Goal: Information Seeking & Learning: Learn about a topic

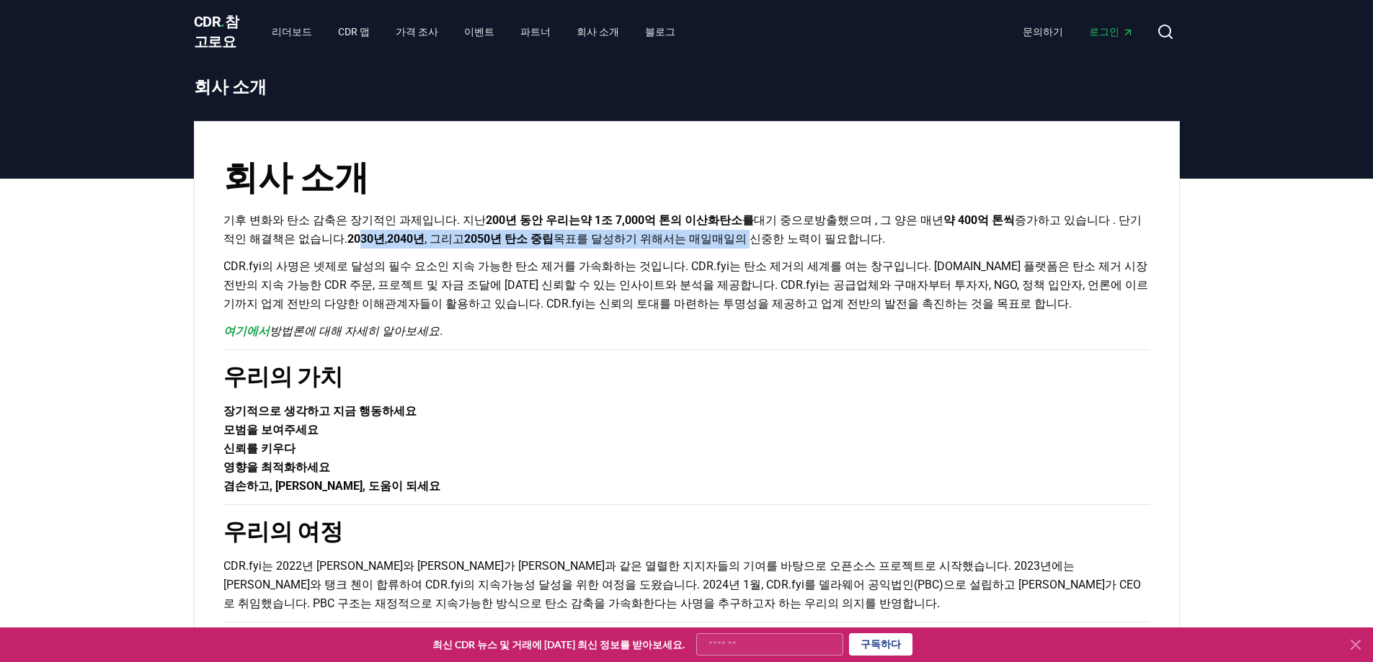
drag, startPoint x: 388, startPoint y: 261, endPoint x: 794, endPoint y: 264, distance: 406.6
click at [794, 249] on p "기후 변화와 탄소 감축은 장기적인 과제입니다. 지난 200년 동안 우리는 약 1조 7,000억 톤의 이산화탄소를 대기 중으로 방출했으며 , 그…" at bounding box center [686, 229] width 927 height 37
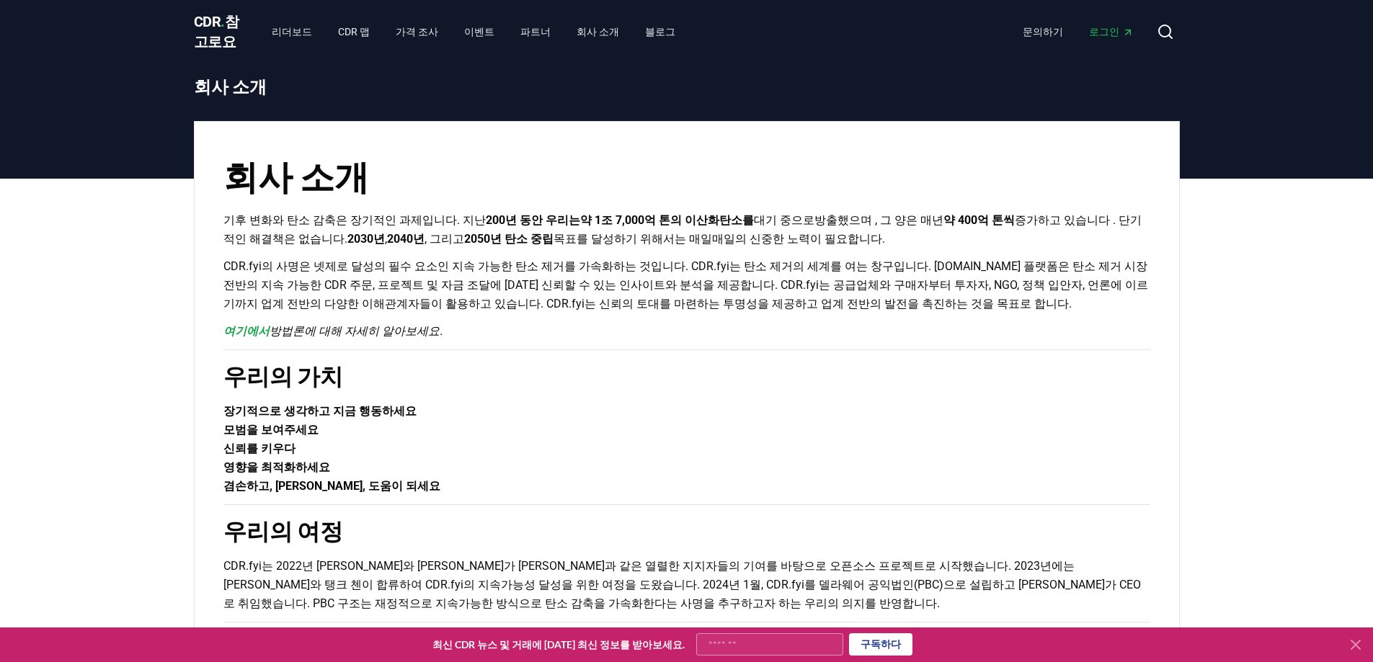
click at [218, 45] on font "참고로요" at bounding box center [216, 31] width 45 height 37
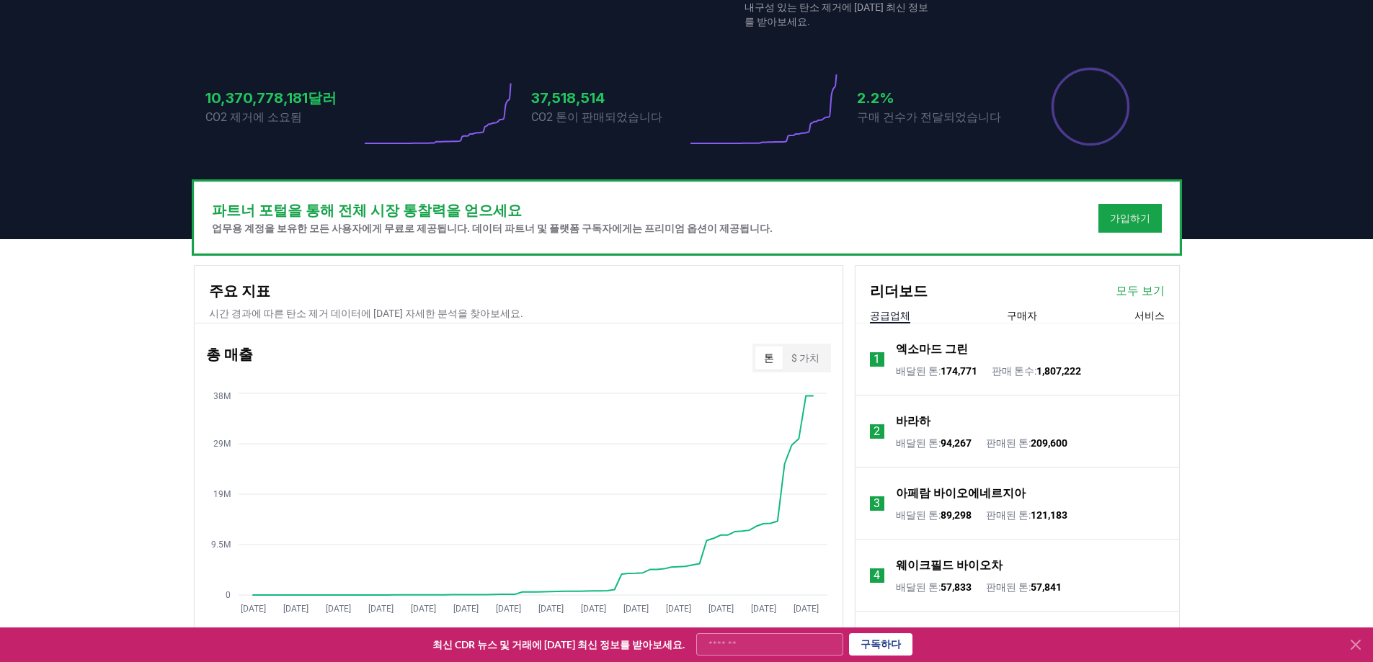
scroll to position [360, 0]
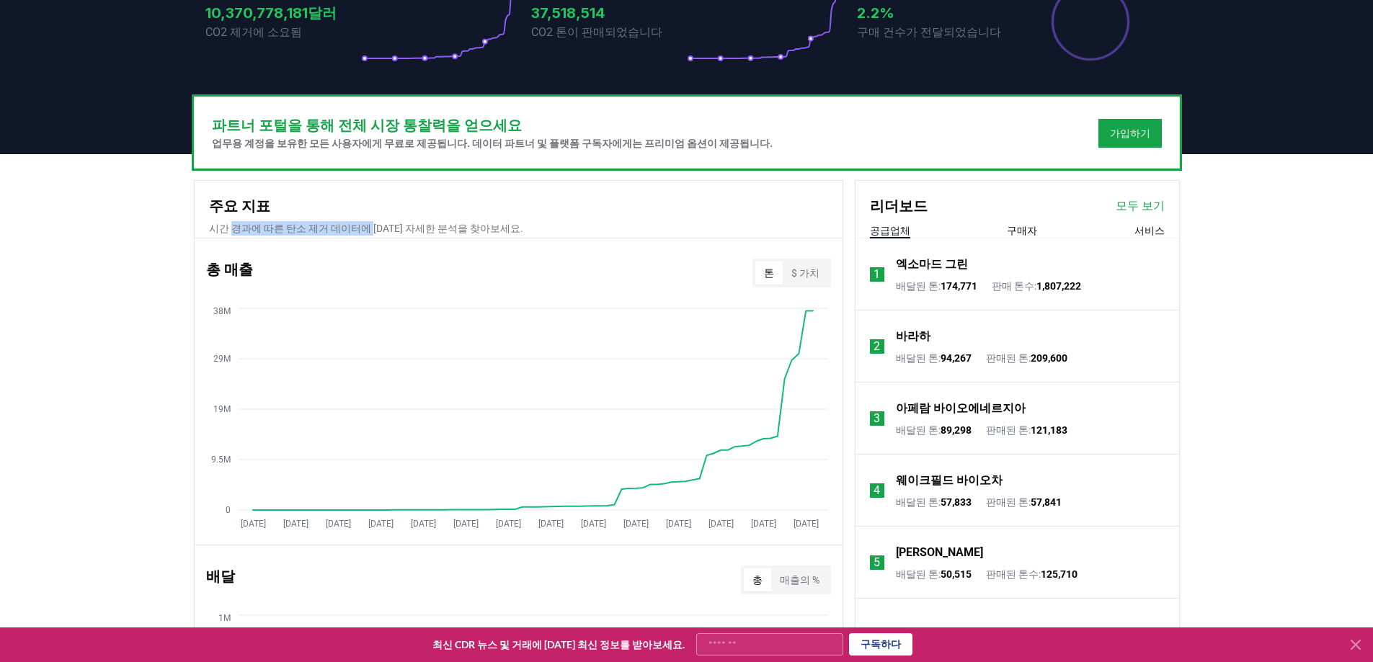
drag, startPoint x: 247, startPoint y: 247, endPoint x: 377, endPoint y: 246, distance: 129.8
click at [377, 234] on font "시간 경과에 따른 탄소 제거 데이터에 [DATE] 자세한 분석을 찾아보세요." at bounding box center [366, 229] width 314 height 12
click at [464, 234] on font "시간 경과에 따른 탄소 제거 데이터에 [DATE] 자세한 분석을 찾아보세요." at bounding box center [366, 229] width 314 height 12
drag, startPoint x: 492, startPoint y: 161, endPoint x: 723, endPoint y: 175, distance: 231.8
click at [721, 168] on div "파트너 포털을 통해 전체 시장 통찰력을 얻으세요 업무용 계정을 보유한 모든 사용자에게 무료로 제공됩니다. 데이터 파트너 및 플랫폼 구독자에게는…" at bounding box center [687, 132] width 985 height 71
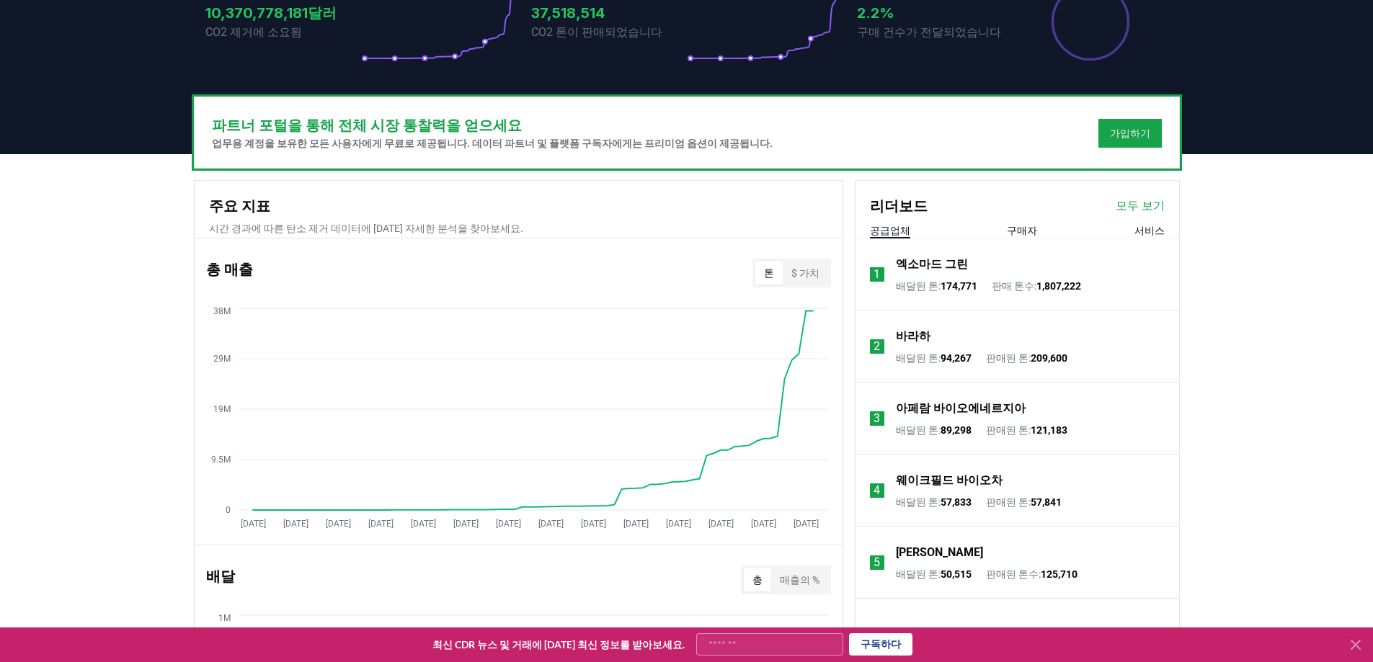
click at [729, 168] on div "파트너 포털을 통해 전체 시장 통찰력을 얻으세요 업무용 계정을 보유한 모든 사용자에게 무료로 제공됩니다. 데이터 파트너 및 플랫폼 구독자에게는…" at bounding box center [687, 132] width 985 height 71
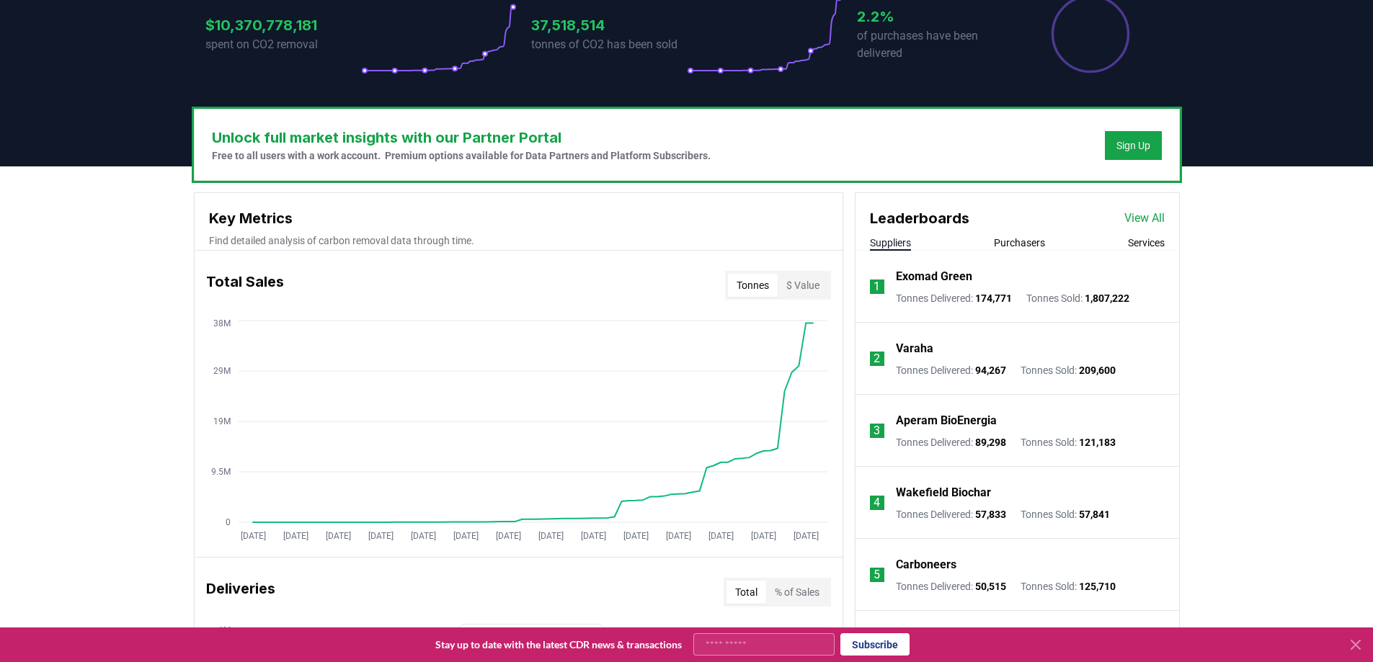
scroll to position [329, 0]
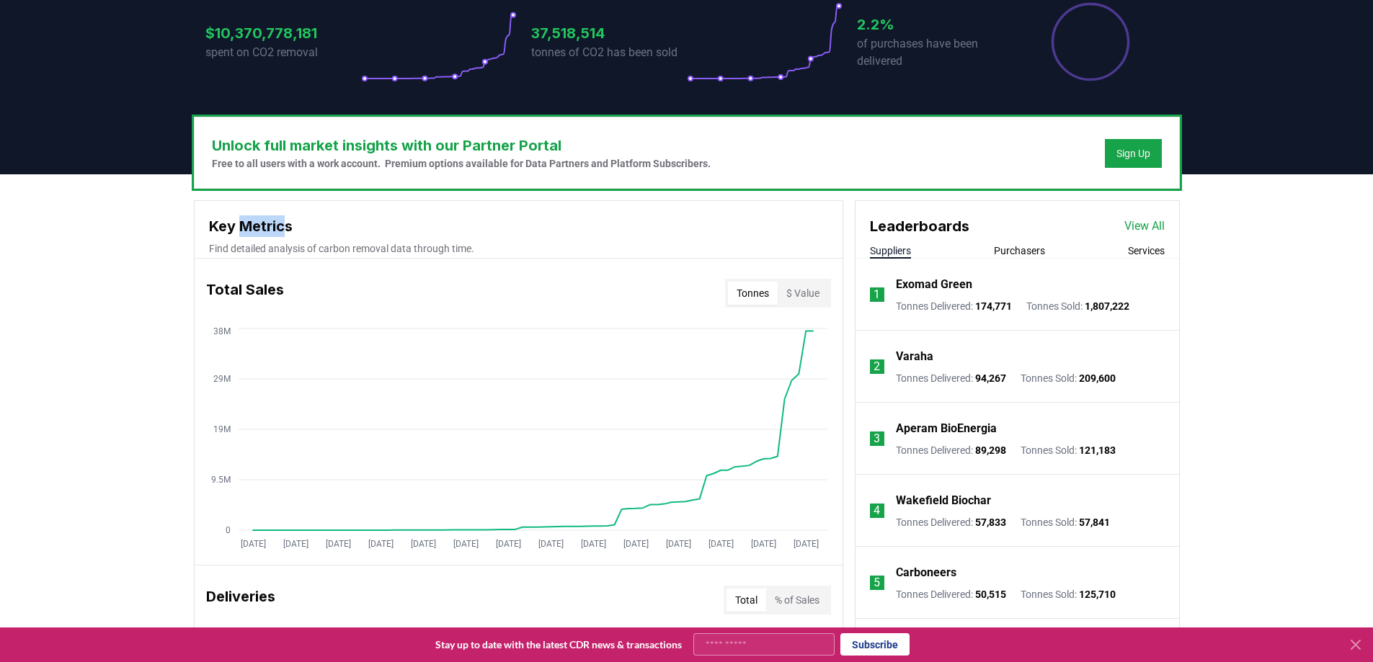
drag, startPoint x: 250, startPoint y: 228, endPoint x: 312, endPoint y: 232, distance: 62.1
click at [307, 232] on h3 "Key Metrics" at bounding box center [518, 227] width 619 height 22
click at [366, 237] on div "Key Metrics Find detailed analysis of carbon removal data through time." at bounding box center [519, 230] width 648 height 58
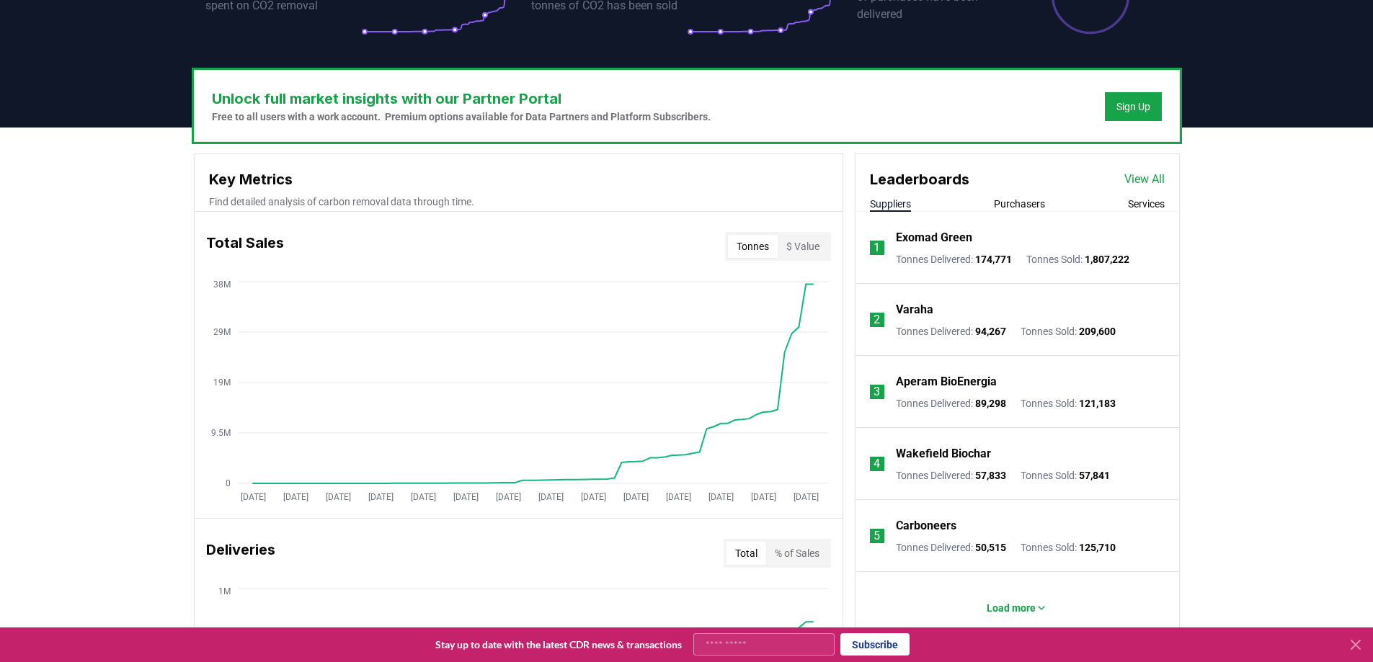
scroll to position [401, 0]
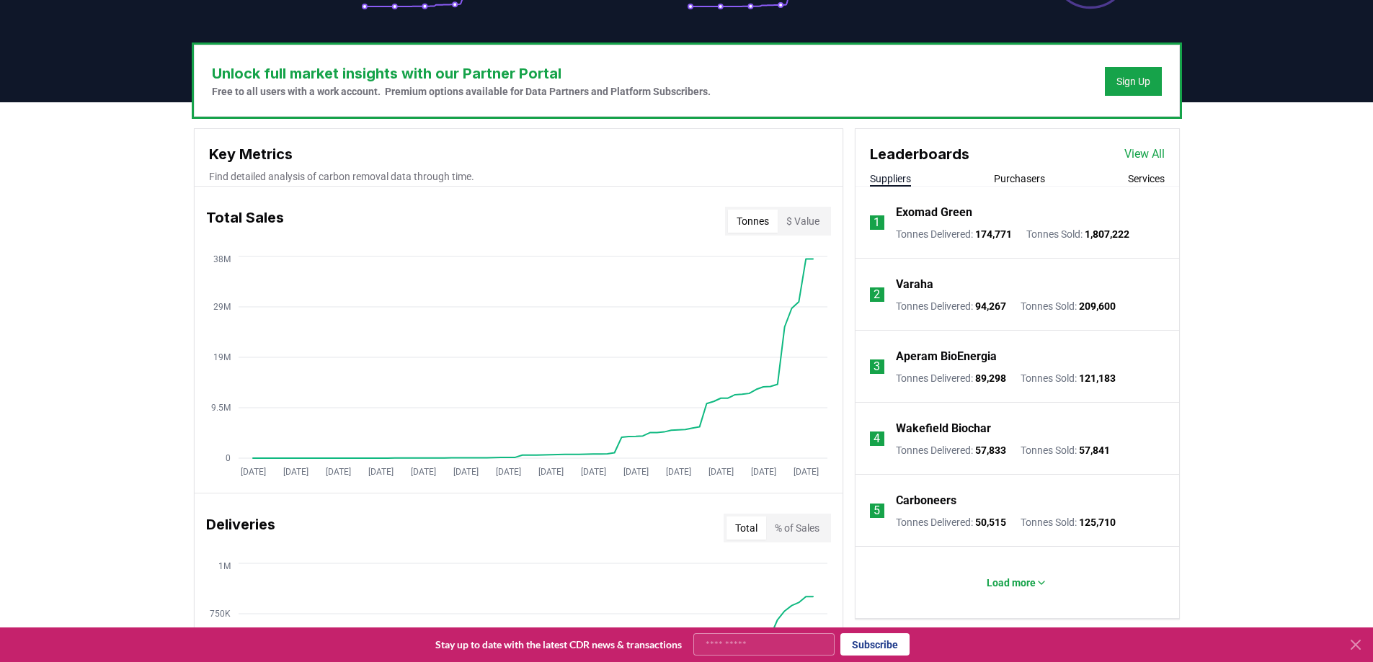
click at [1011, 187] on li "1 Exomad Green Tonnes Delivered : 174,771 Tonnes Sold : 1,807,222" at bounding box center [1018, 223] width 324 height 72
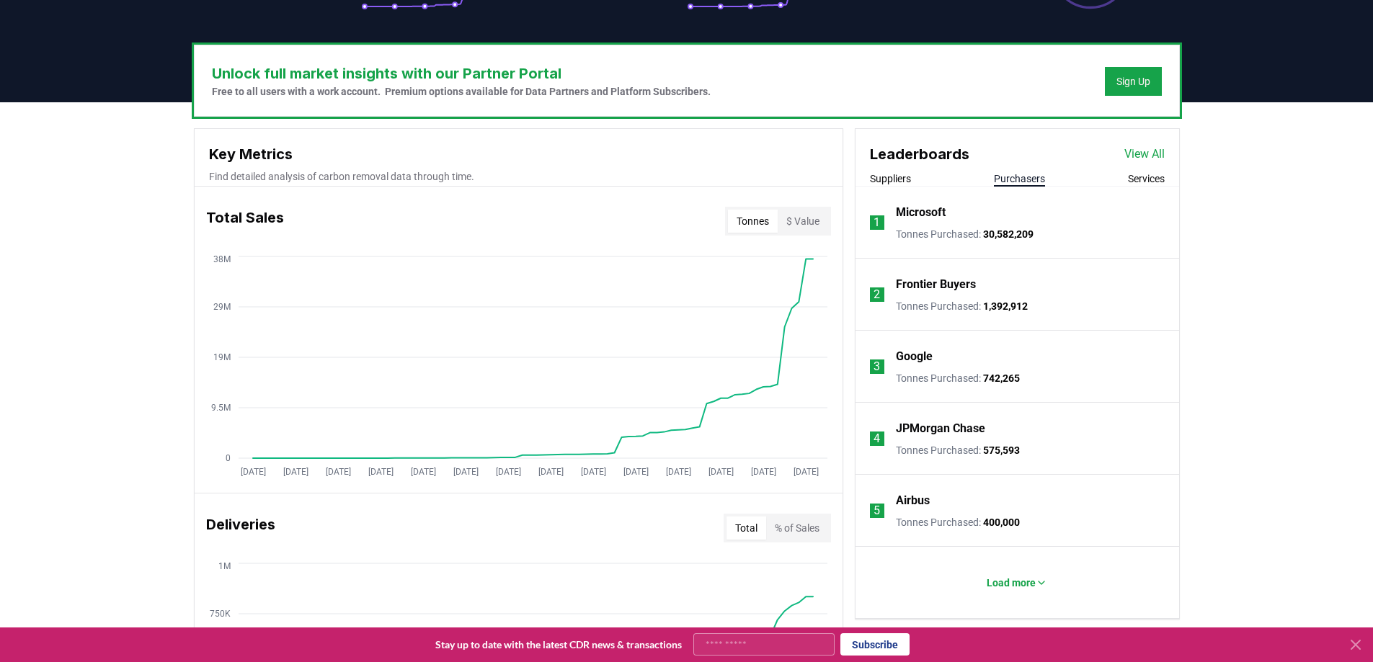
click at [1011, 178] on button "Purchasers" at bounding box center [1019, 179] width 51 height 14
click at [1154, 182] on button "Services" at bounding box center [1146, 179] width 37 height 14
click at [1013, 180] on button "Purchasers" at bounding box center [1019, 179] width 51 height 14
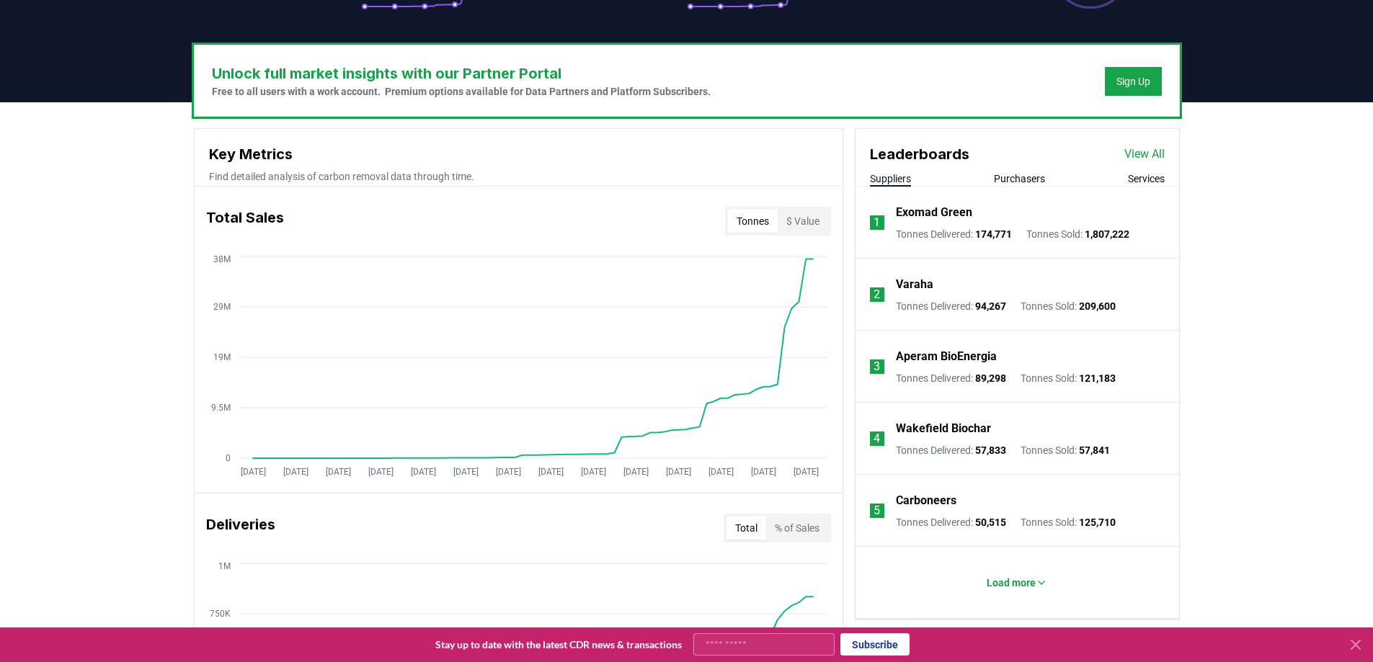
click at [891, 178] on button "Suppliers" at bounding box center [890, 179] width 41 height 14
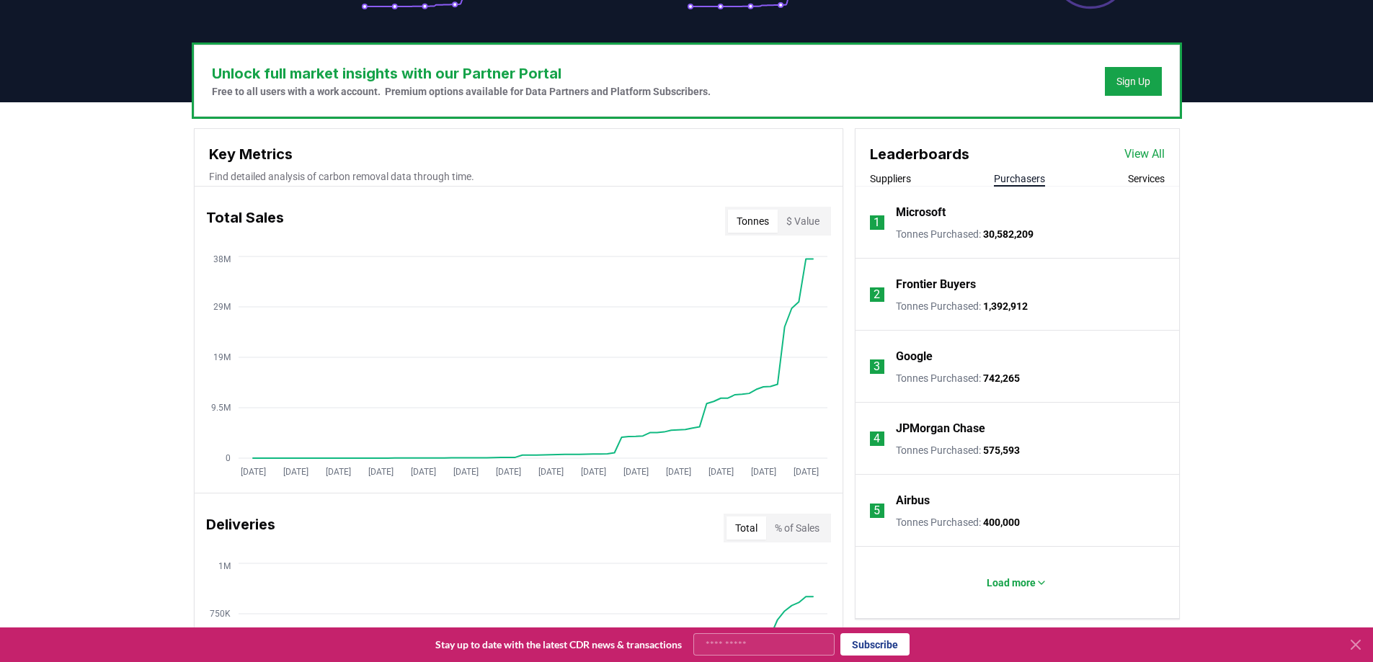
click at [1017, 184] on button "Purchasers" at bounding box center [1019, 179] width 51 height 14
click at [885, 180] on button "Suppliers" at bounding box center [890, 179] width 41 height 14
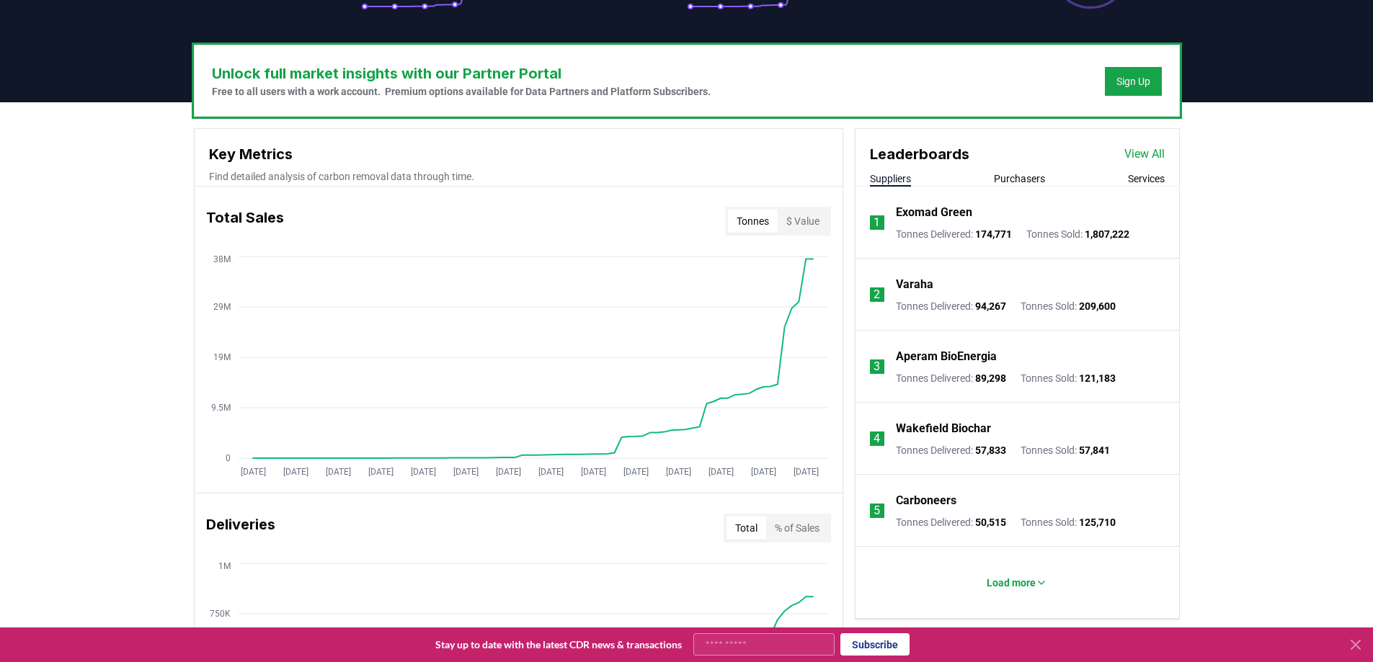
click at [1246, 331] on div "Unlock full market insights with our Partner Portal Free to all users with a wo…" at bounding box center [686, 672] width 1373 height 1140
click at [1177, 298] on li "2 Varaha Tonnes Delivered : 94,267 Tonnes Sold : 209,600" at bounding box center [1018, 295] width 324 height 72
drag, startPoint x: 1117, startPoint y: 236, endPoint x: 1068, endPoint y: 233, distance: 49.9
click at [1068, 233] on p "Tonnes Sold : 1,807,222" at bounding box center [1078, 234] width 103 height 14
click at [1210, 274] on div "Unlock full market insights with our Partner Portal Free to all users with a wo…" at bounding box center [686, 672] width 1373 height 1140
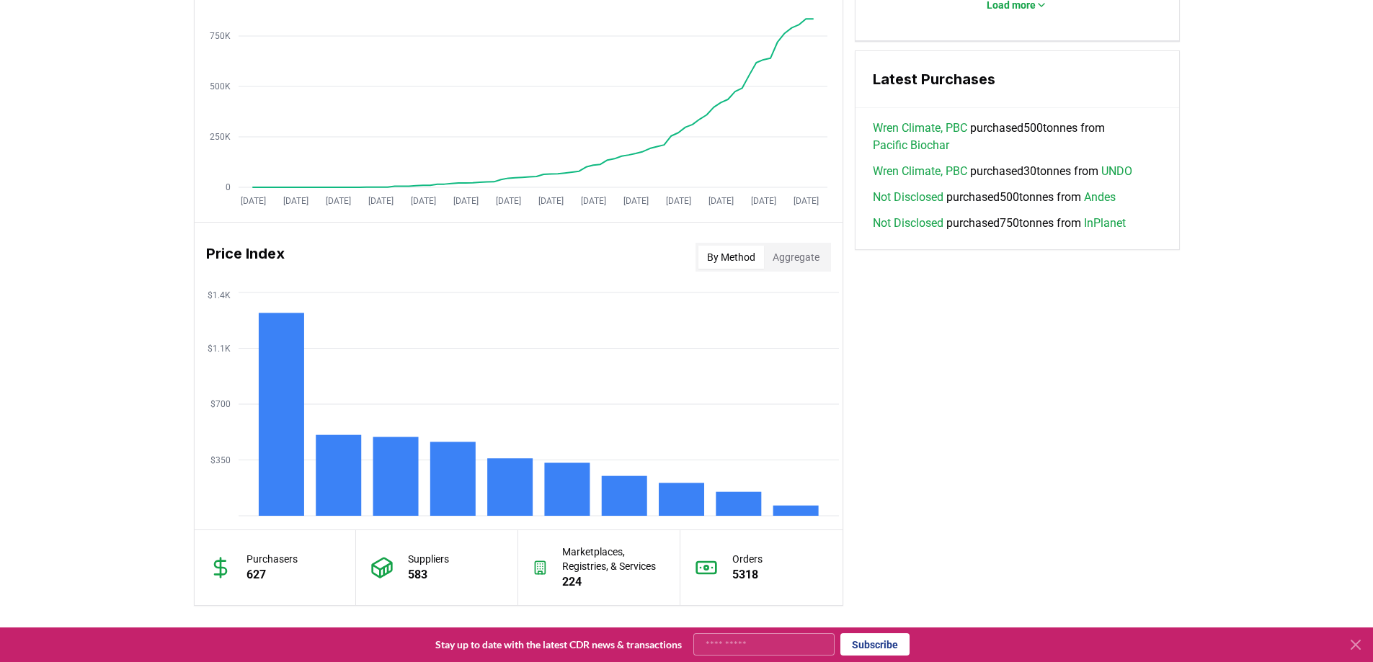
scroll to position [1050, 0]
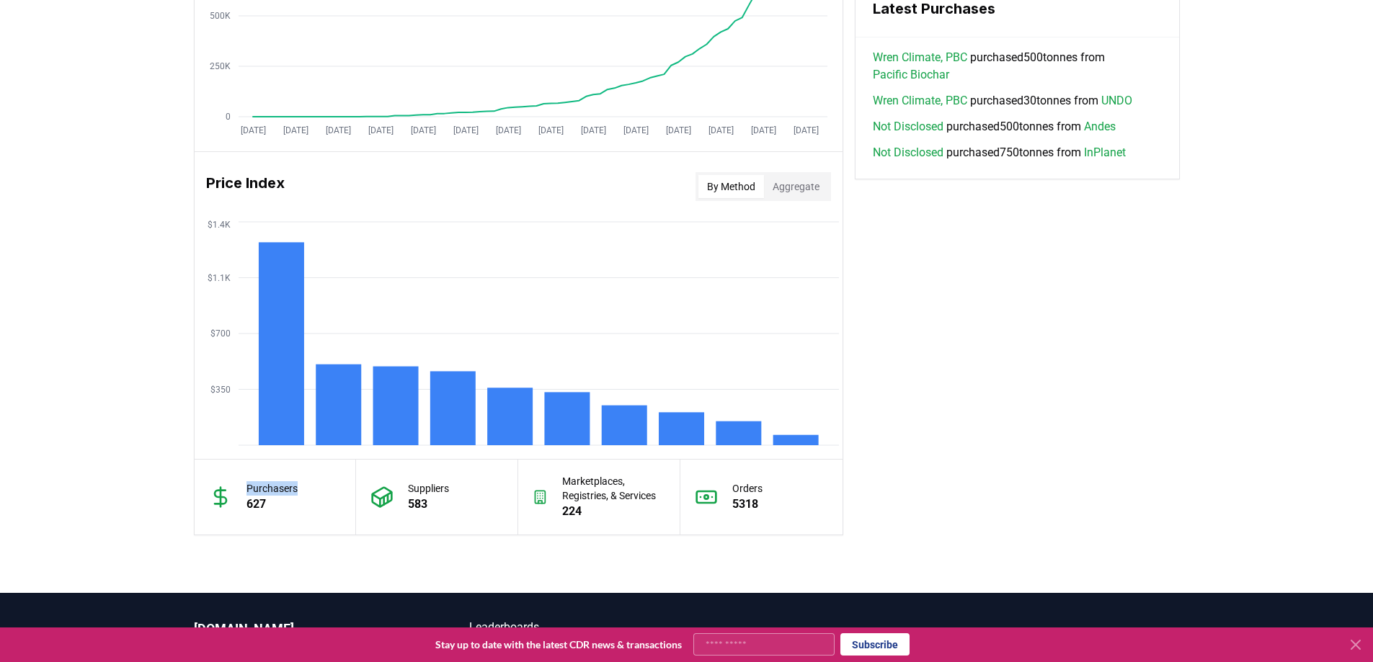
drag, startPoint x: 290, startPoint y: 493, endPoint x: 228, endPoint y: 509, distance: 64.0
click at [223, 492] on div "Purchasers 627" at bounding box center [276, 497] width 162 height 75
click at [267, 531] on div "Purchasers 627" at bounding box center [276, 497] width 162 height 75
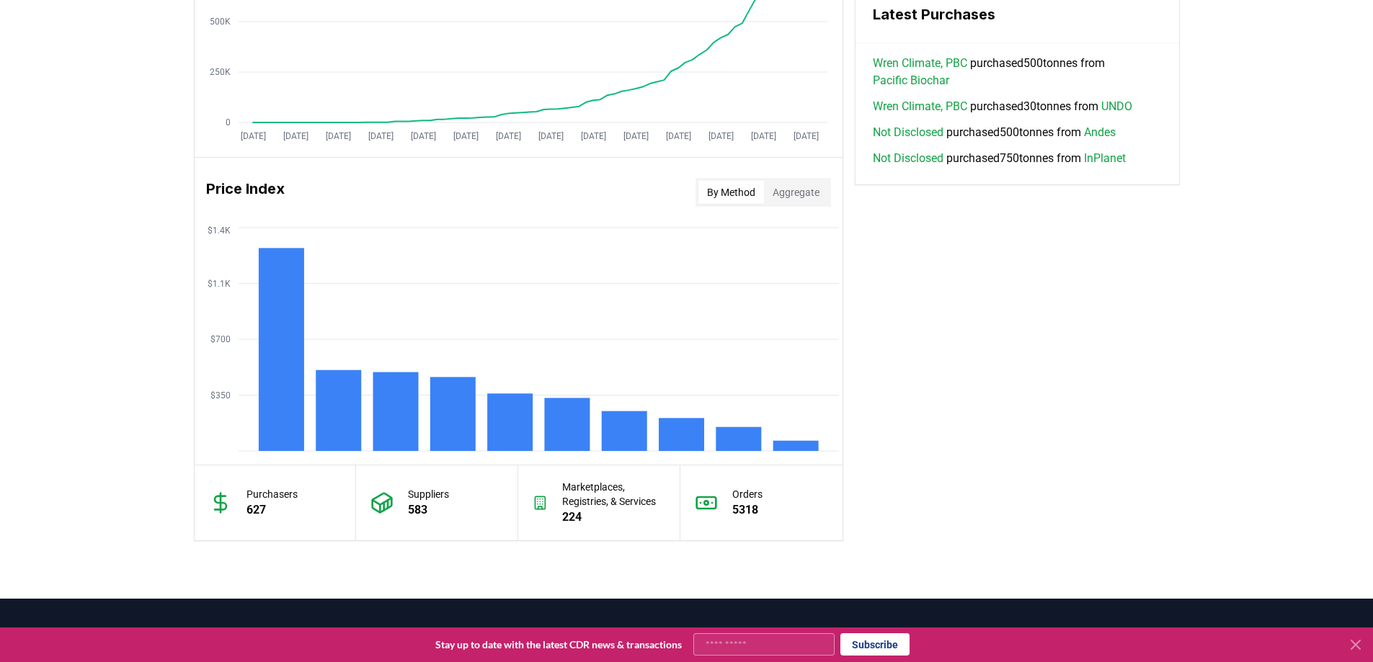
scroll to position [1047, 0]
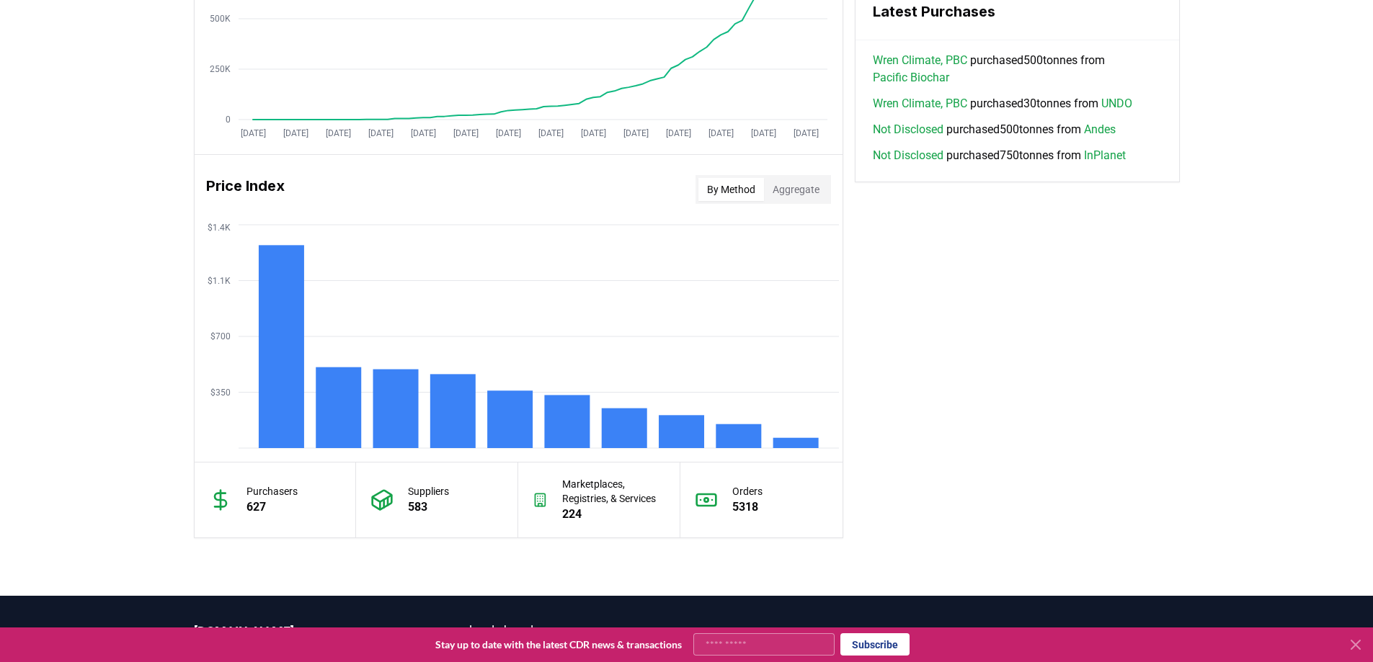
click at [805, 193] on button "Aggregate" at bounding box center [796, 189] width 64 height 23
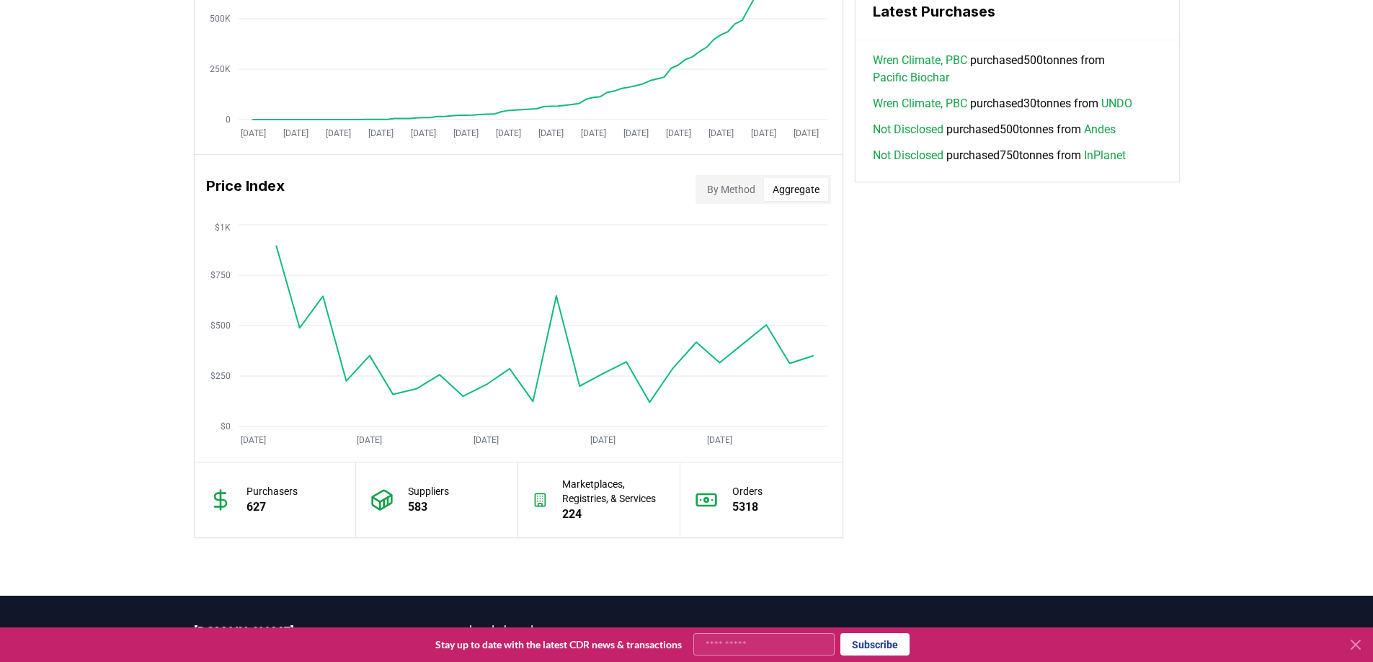
scroll to position [1078, 0]
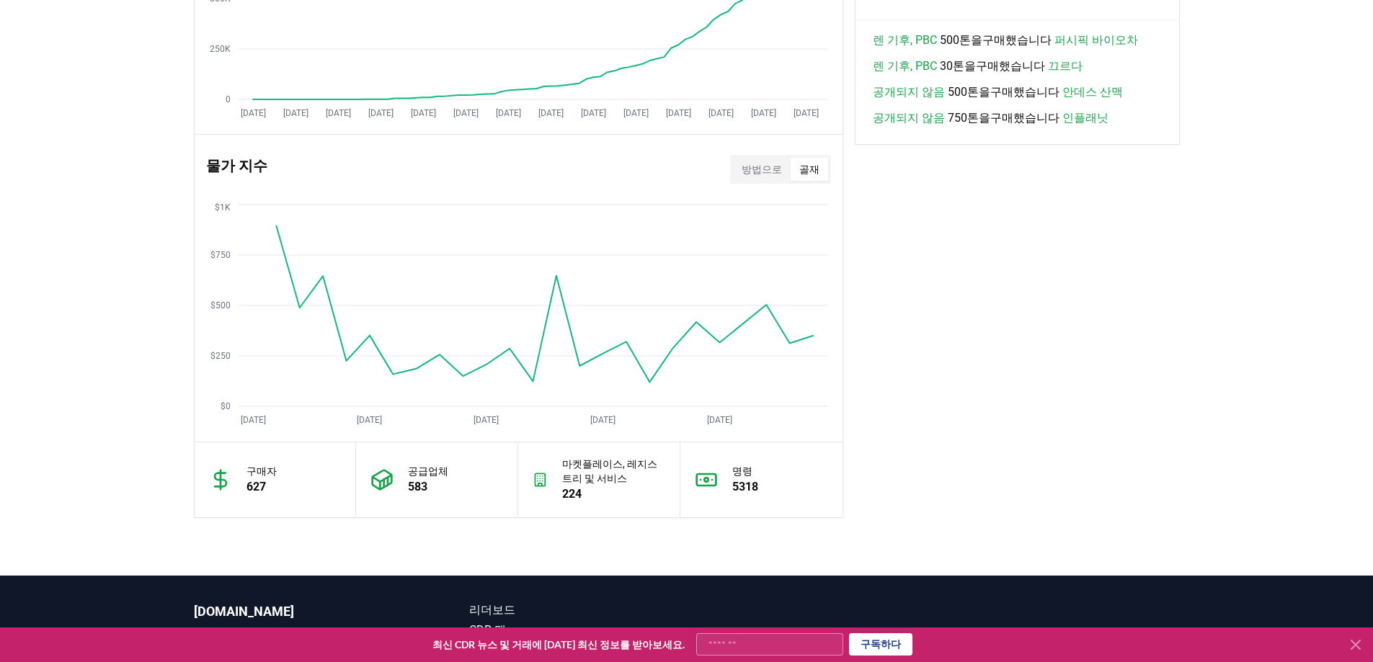
click at [767, 175] on font "방법으로" at bounding box center [762, 170] width 40 height 12
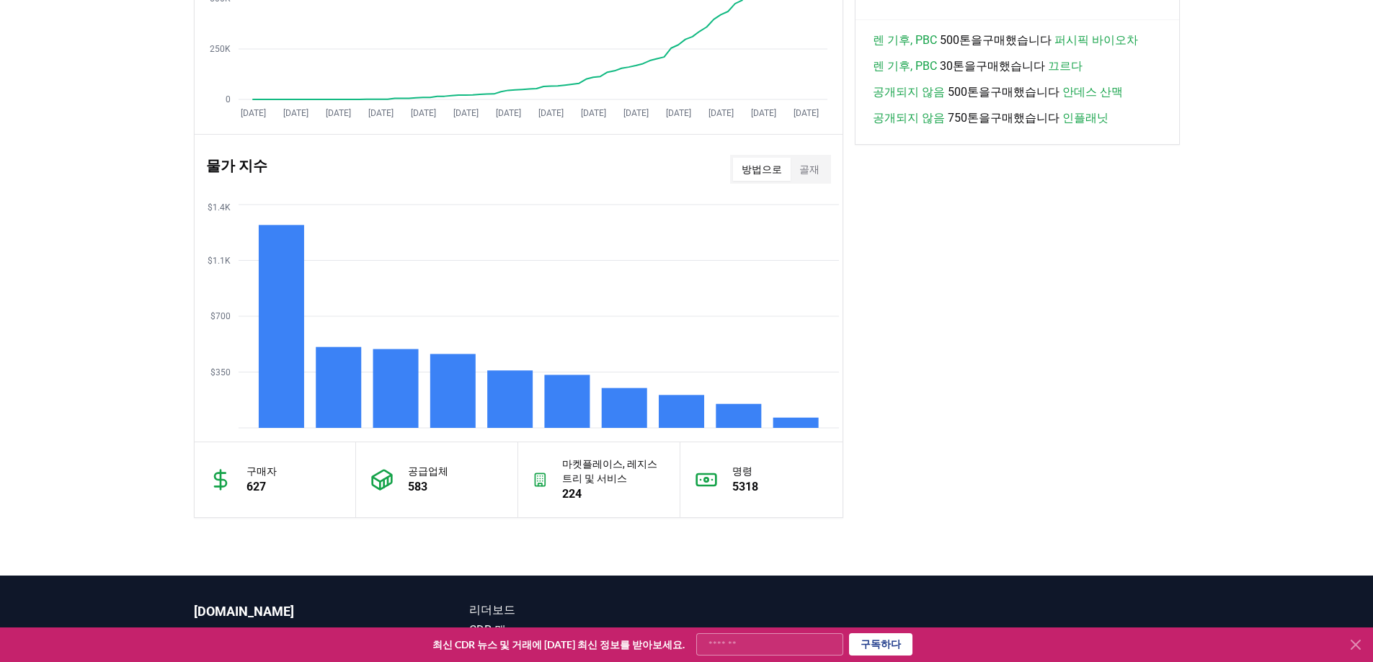
click at [810, 175] on font "골재" at bounding box center [809, 170] width 20 height 12
click at [772, 175] on font "방법으로" at bounding box center [762, 170] width 40 height 12
click at [830, 184] on div "방법으로 골재" at bounding box center [780, 169] width 101 height 29
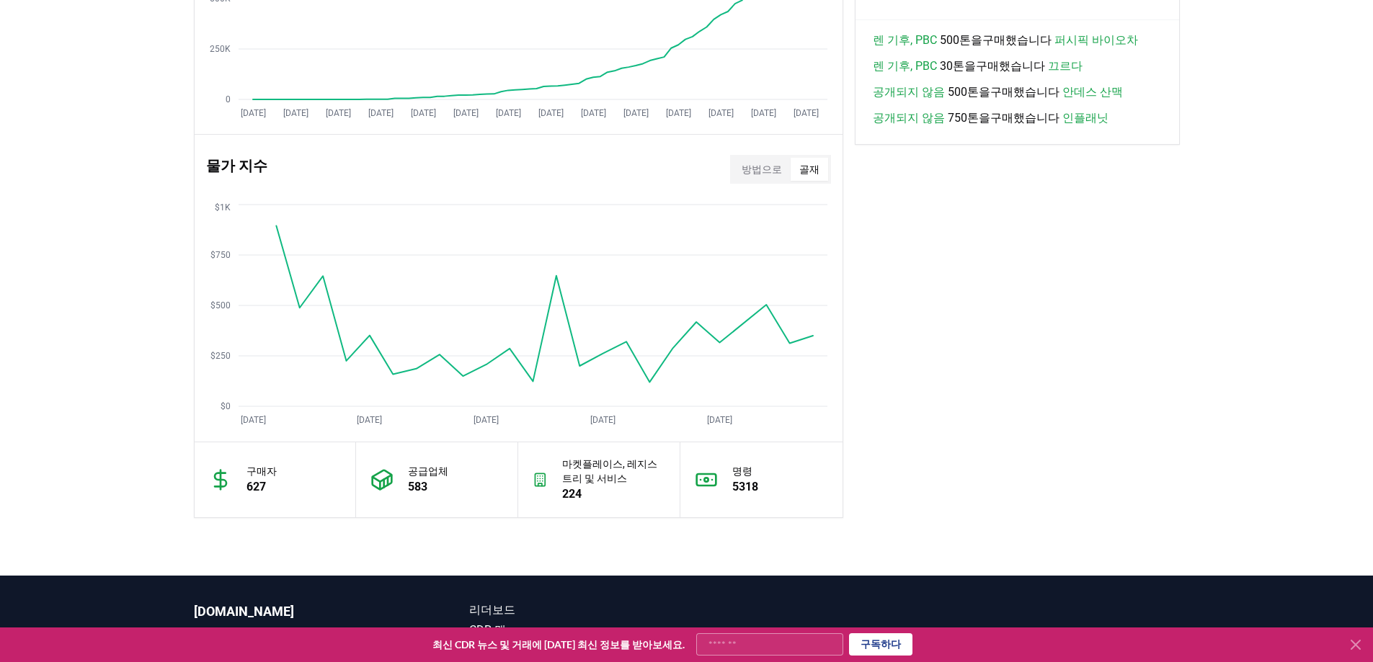
click at [810, 175] on font "골재" at bounding box center [809, 170] width 20 height 12
click at [774, 175] on font "방법으로" at bounding box center [762, 170] width 40 height 12
click at [808, 175] on font "골재" at bounding box center [809, 170] width 20 height 12
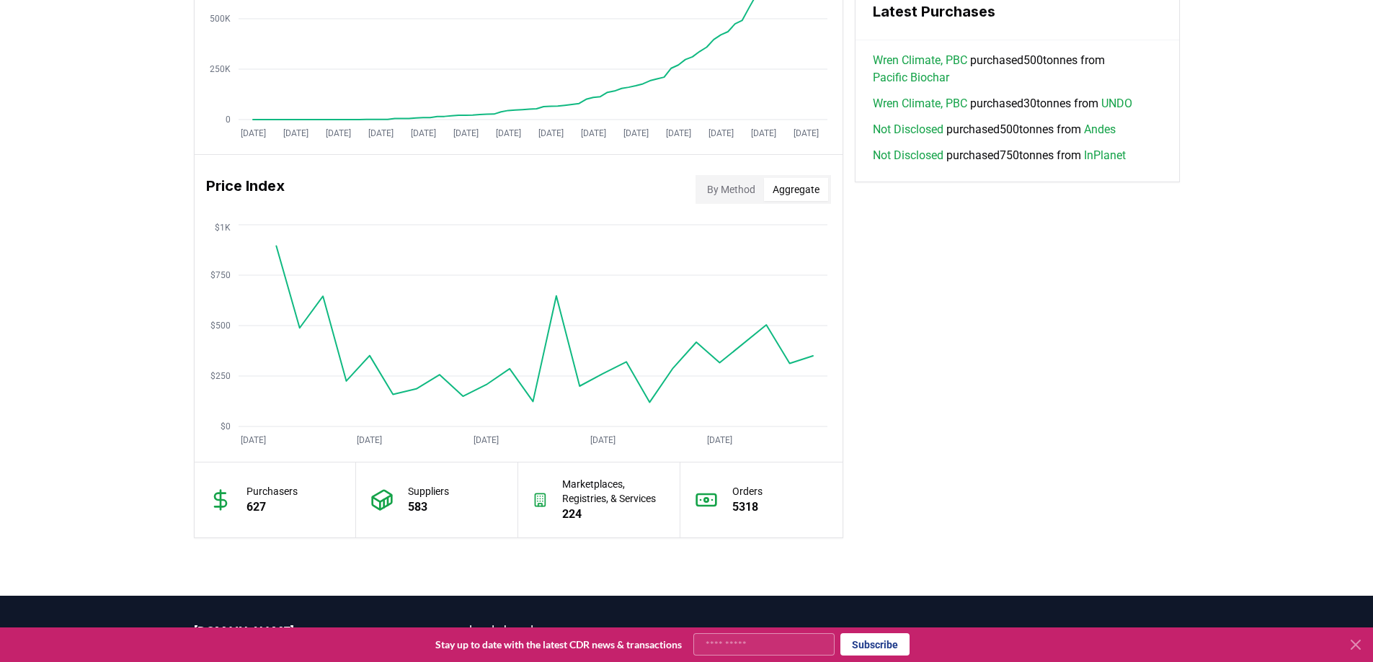
click at [1058, 433] on div "Key Metrics Find detailed analysis of carbon removal data through time. Total S…" at bounding box center [687, 10] width 986 height 1056
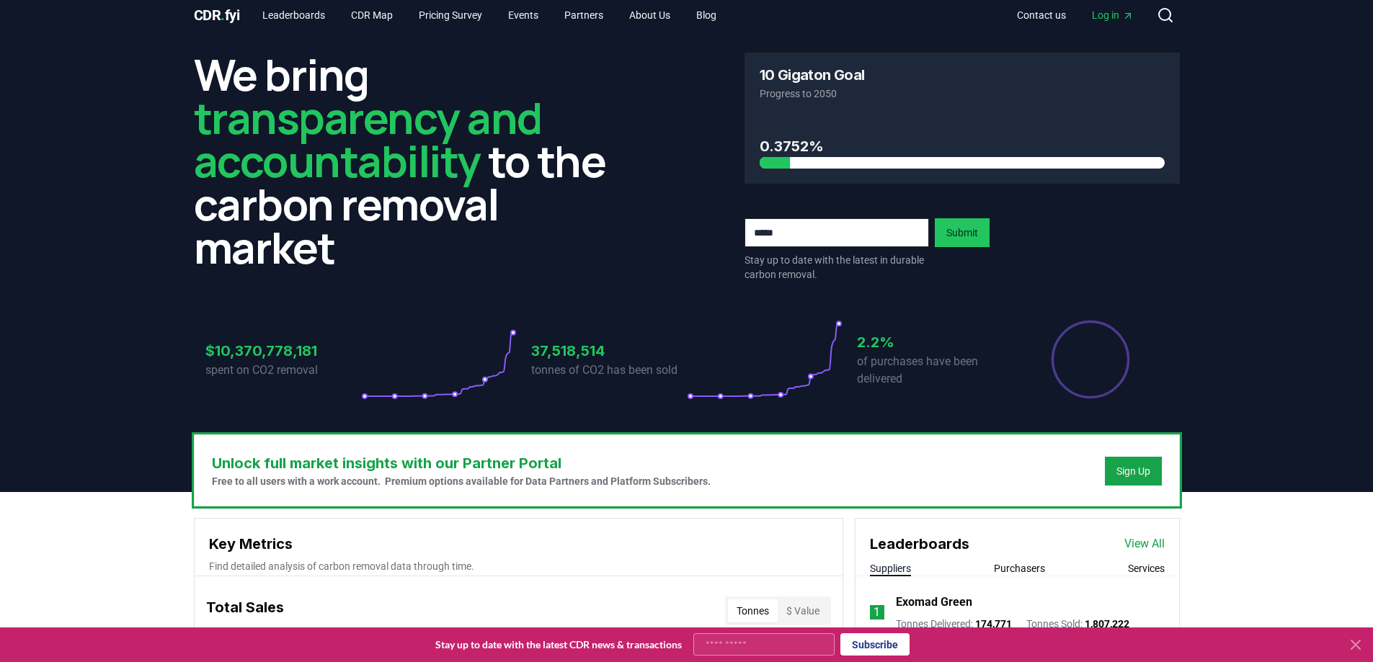
scroll to position [0, 0]
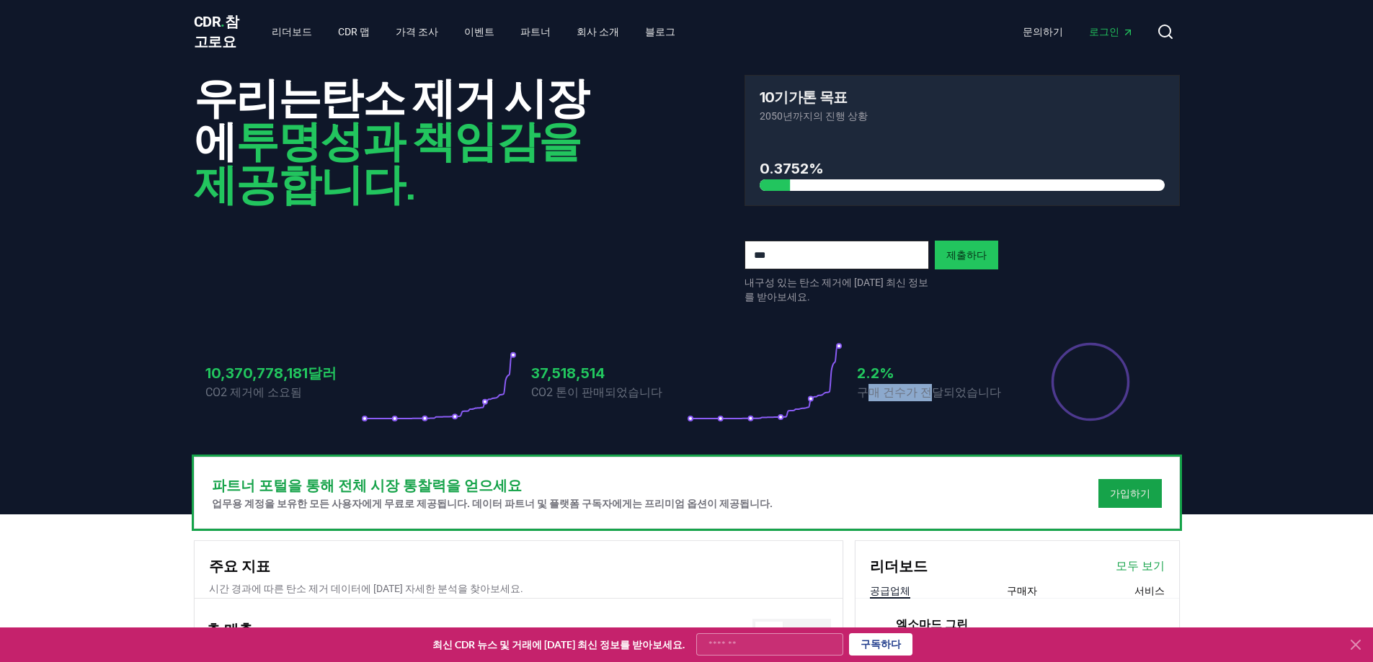
drag, startPoint x: 873, startPoint y: 417, endPoint x: 943, endPoint y: 425, distance: 70.4
click at [943, 422] on div "2.2% 구매 건수가 전달되었습니다" at bounding box center [935, 382] width 156 height 81
click at [979, 434] on div "10,370,778,181달러 CO2 제거에 소요됨 37,518,514 CO2 톤이 판매되었습니다 2.2% 구매 건수가 전달되었습니다" at bounding box center [687, 373] width 986 height 121
drag, startPoint x: 553, startPoint y: 415, endPoint x: 652, endPoint y: 426, distance: 99.4
click at [642, 422] on div "37,518,514 CO2 톤이 판매되었습니다" at bounding box center [609, 382] width 156 height 81
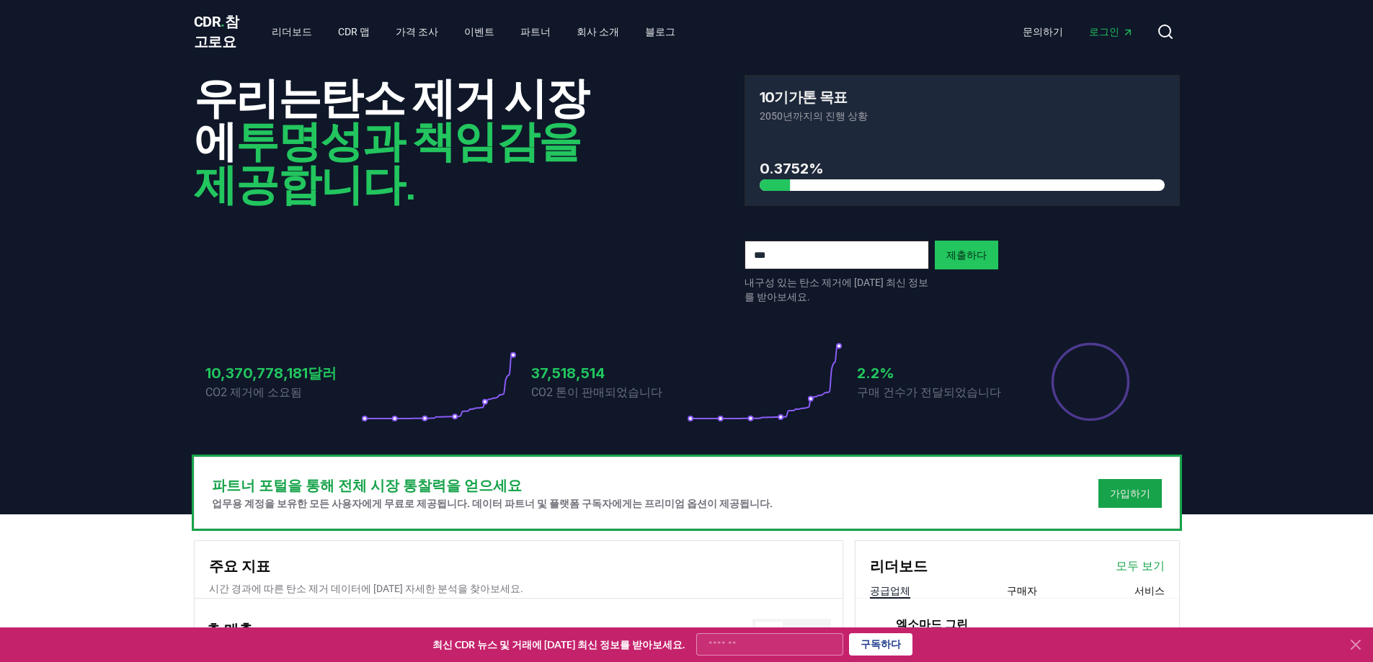
click at [659, 422] on div "37,518,514 CO2 톤이 판매되었습니다" at bounding box center [609, 382] width 156 height 81
drag, startPoint x: 324, startPoint y: 412, endPoint x: 242, endPoint y: 394, distance: 83.4
click at [242, 394] on div "10,370,778,181달러 CO2 제거에 소요됨" at bounding box center [283, 382] width 156 height 81
click at [296, 399] on font "CO2 제거에 소요됨" at bounding box center [253, 393] width 97 height 14
click at [322, 434] on div "10,370,778,181달러 CO2 제거에 소요됨 37,518,514 CO2 톤이 판매되었습니다 2.2% 구매 건수가 전달되었습니다" at bounding box center [687, 373] width 986 height 121
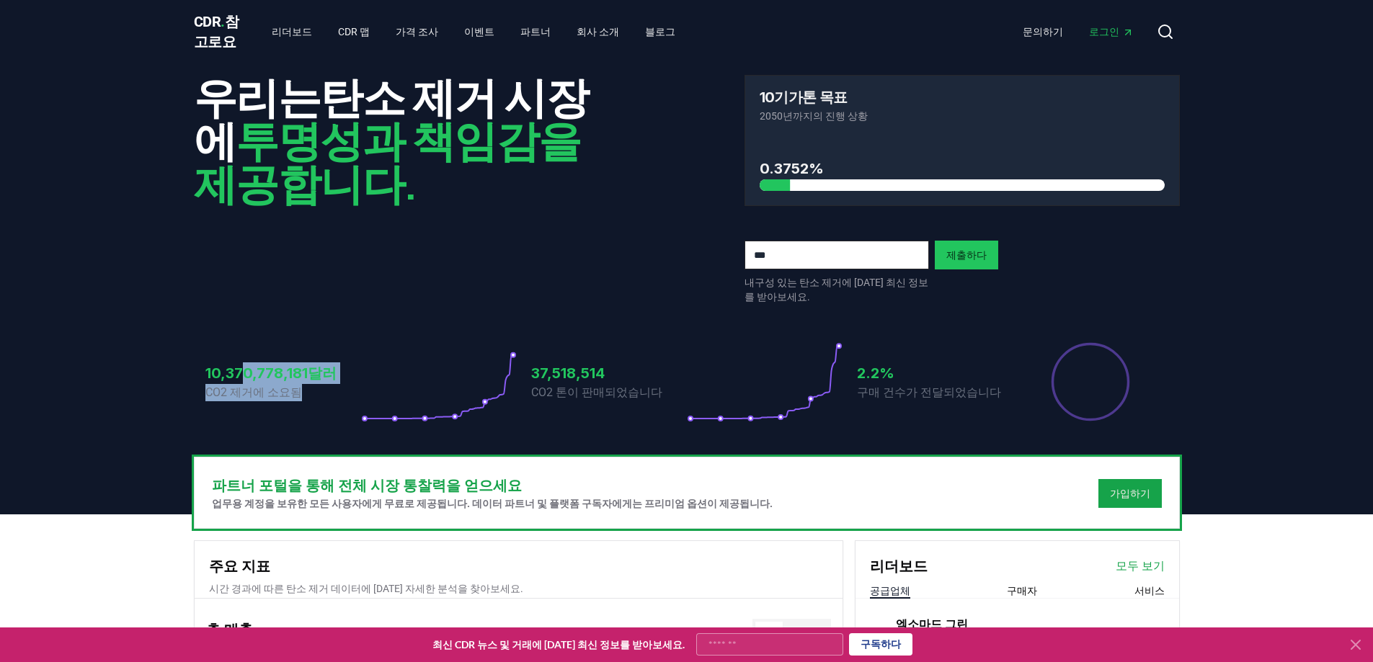
click at [324, 434] on div "10,370,778,181달러 CO2 제거에 소요됨 37,518,514 CO2 톤이 판매되었습니다 2.2% 구매 건수가 전달되었습니다" at bounding box center [687, 373] width 986 height 121
click at [294, 37] on font "리더보드" at bounding box center [292, 32] width 40 height 12
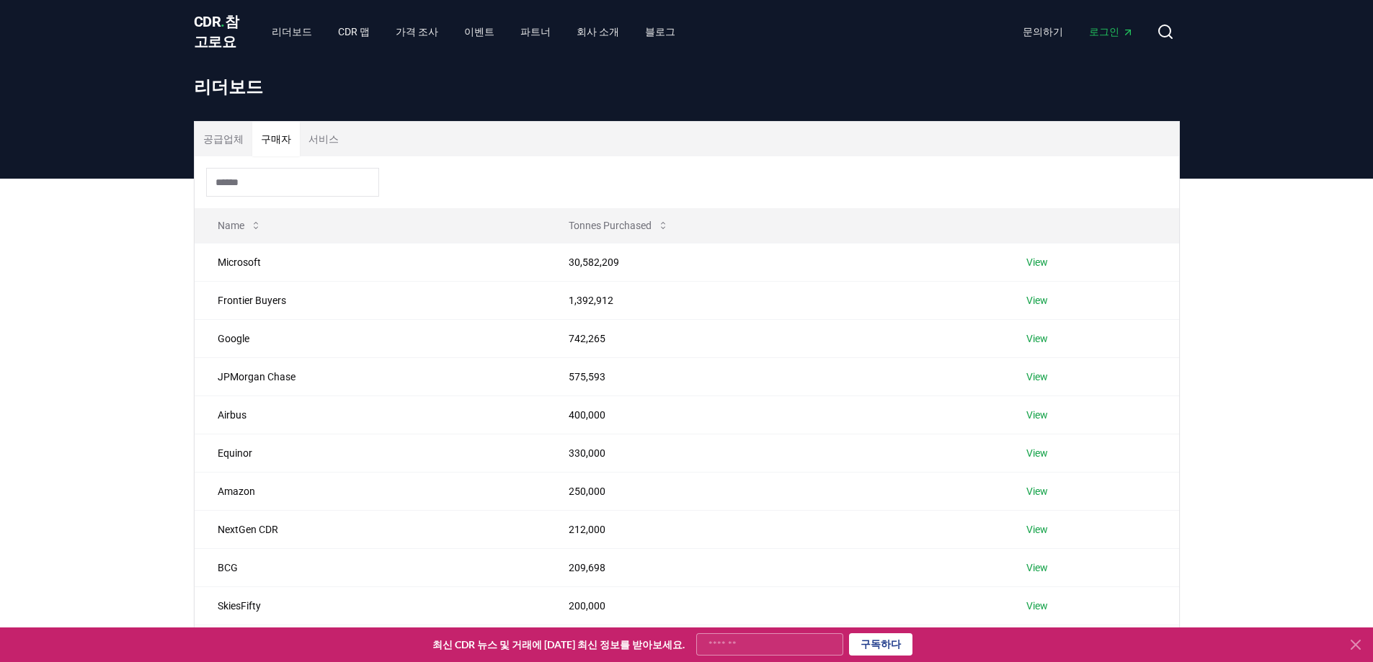
click at [278, 145] on font "구매자" at bounding box center [276, 139] width 30 height 12
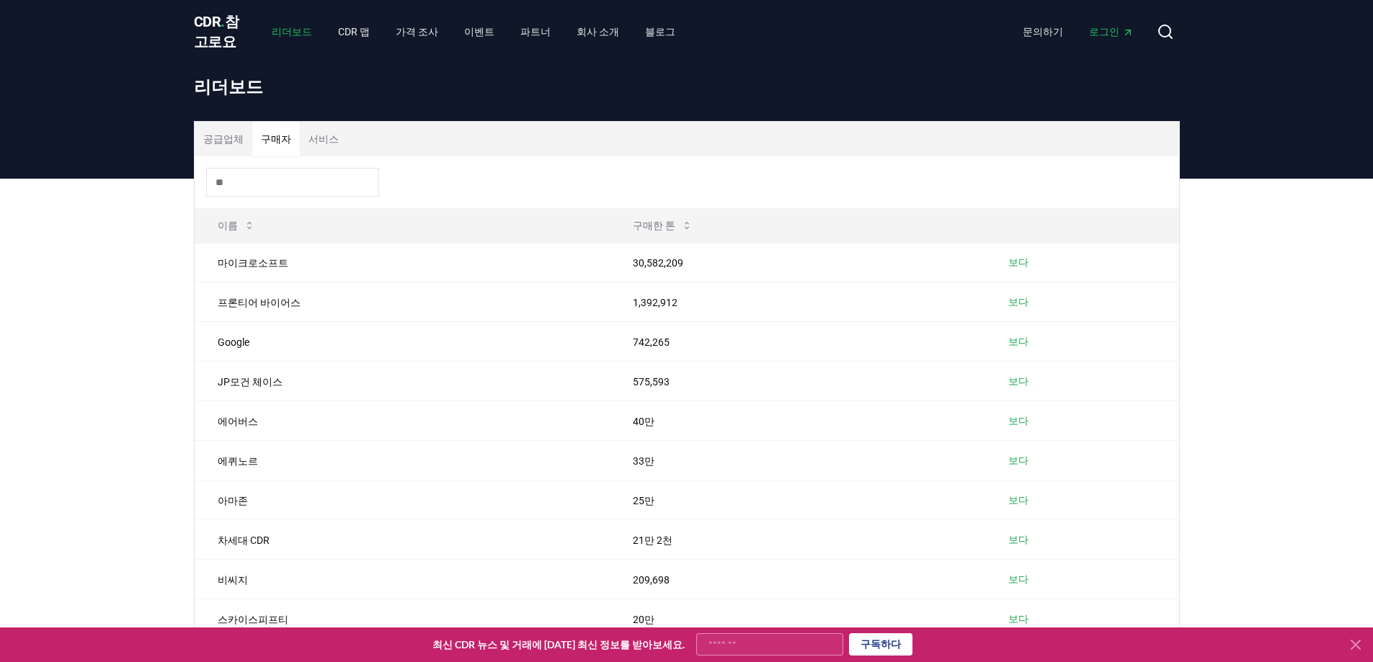
click at [292, 32] on link "리더보드" at bounding box center [291, 32] width 63 height 26
click at [356, 37] on font "CDR 맵" at bounding box center [354, 32] width 32 height 12
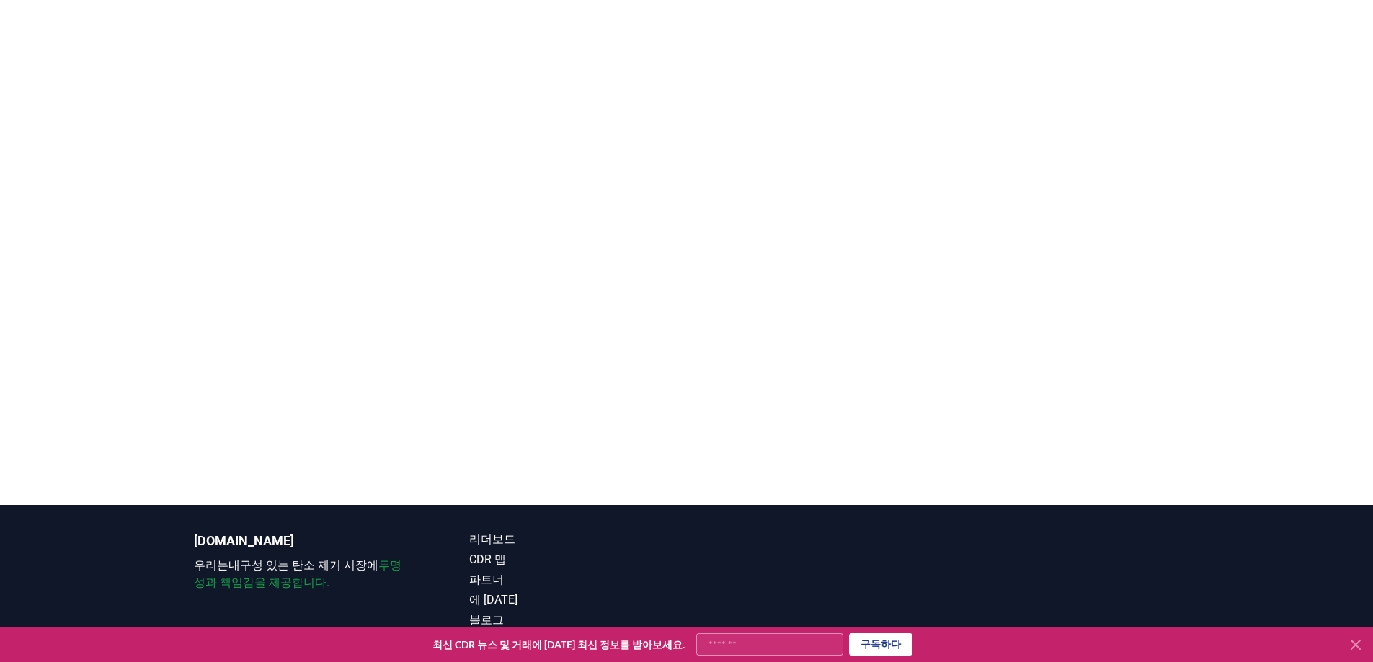
scroll to position [326, 0]
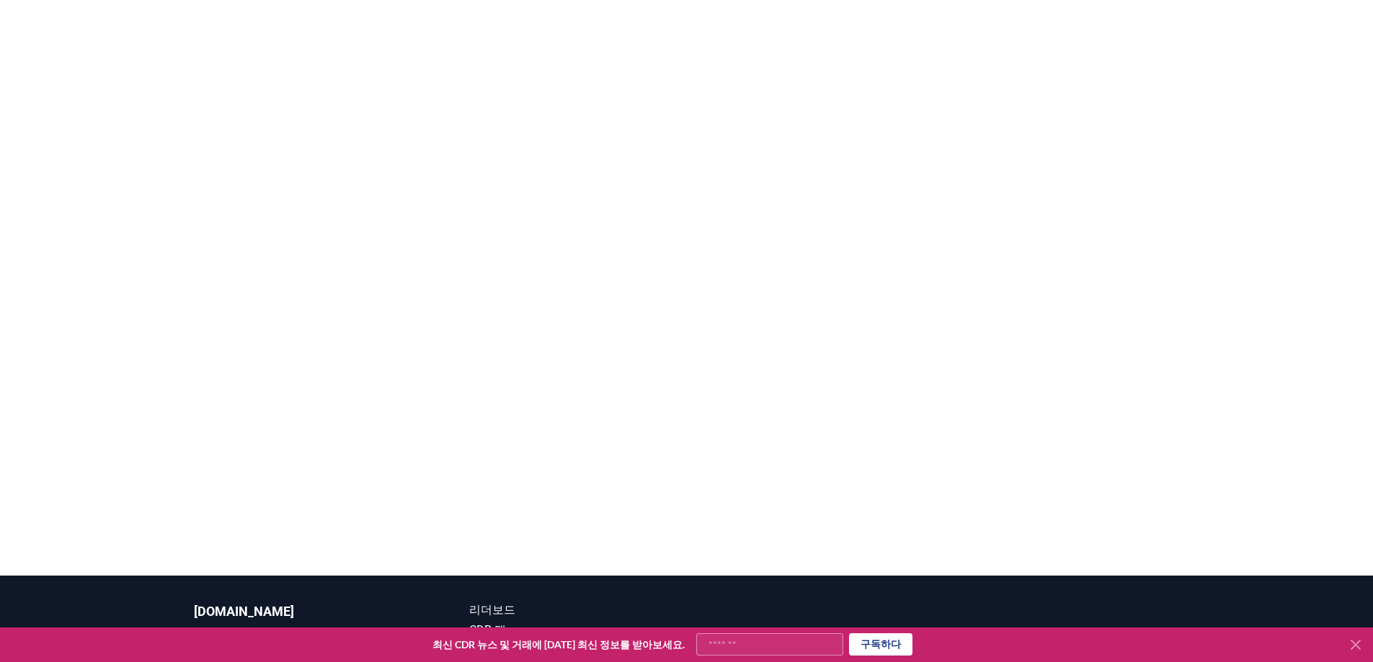
click at [1295, 330] on div at bounding box center [686, 244] width 1373 height 662
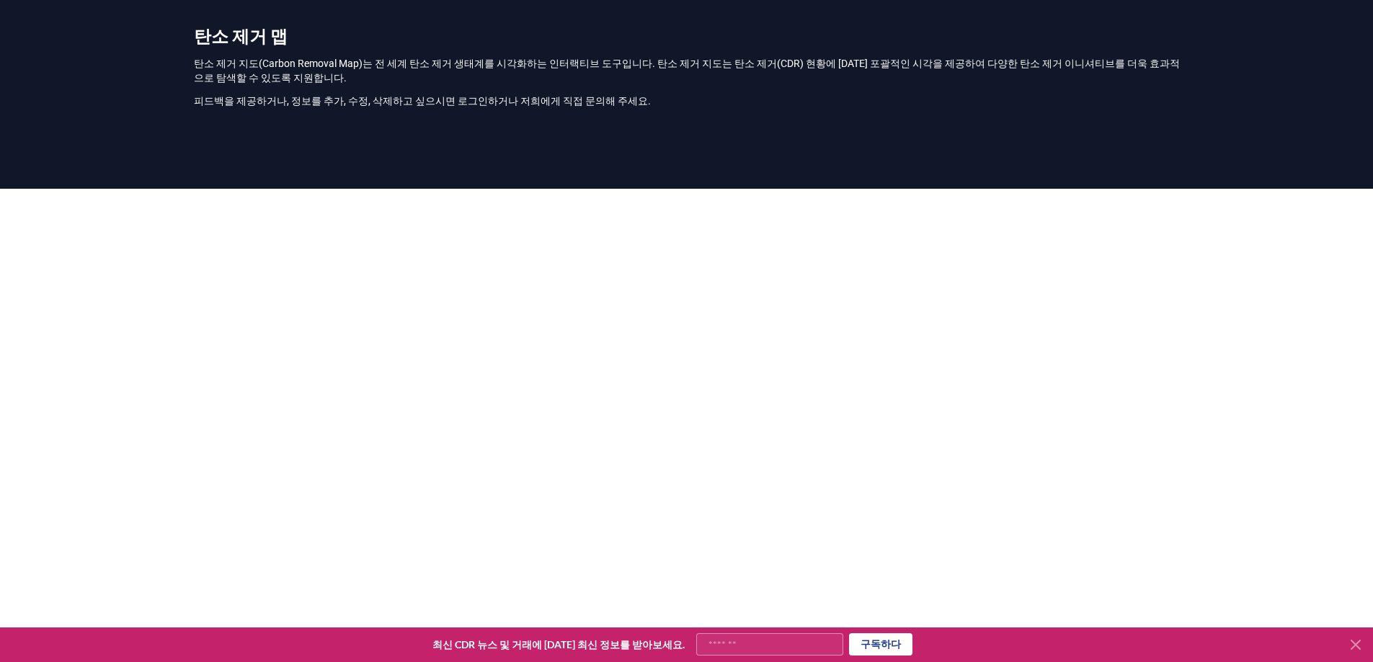
scroll to position [37, 0]
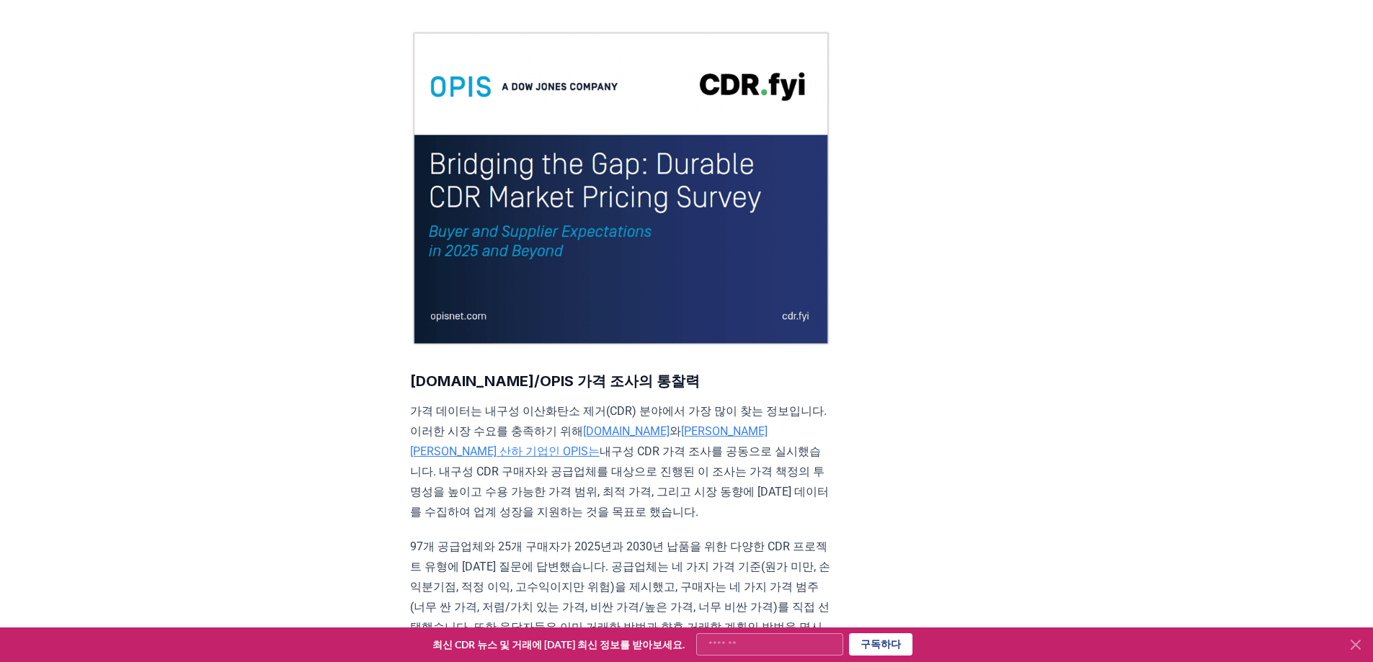
scroll to position [216, 0]
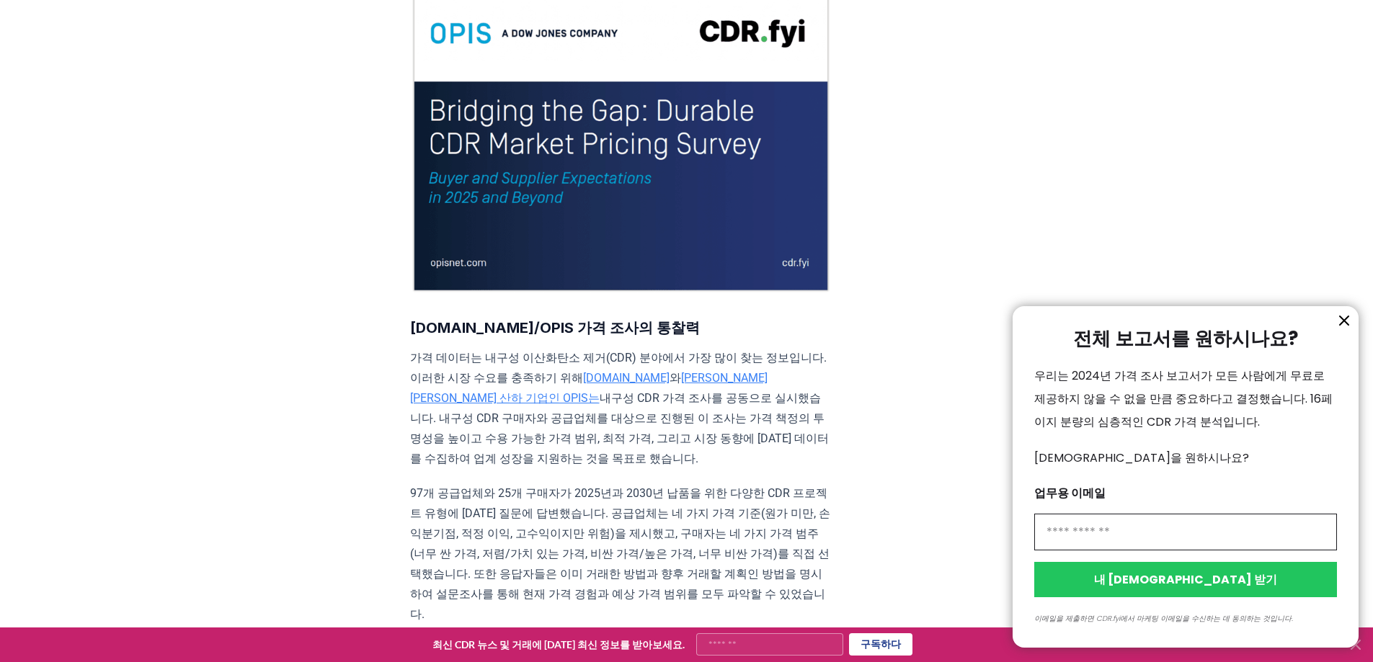
click at [1342, 314] on icon "정보" at bounding box center [1344, 320] width 17 height 17
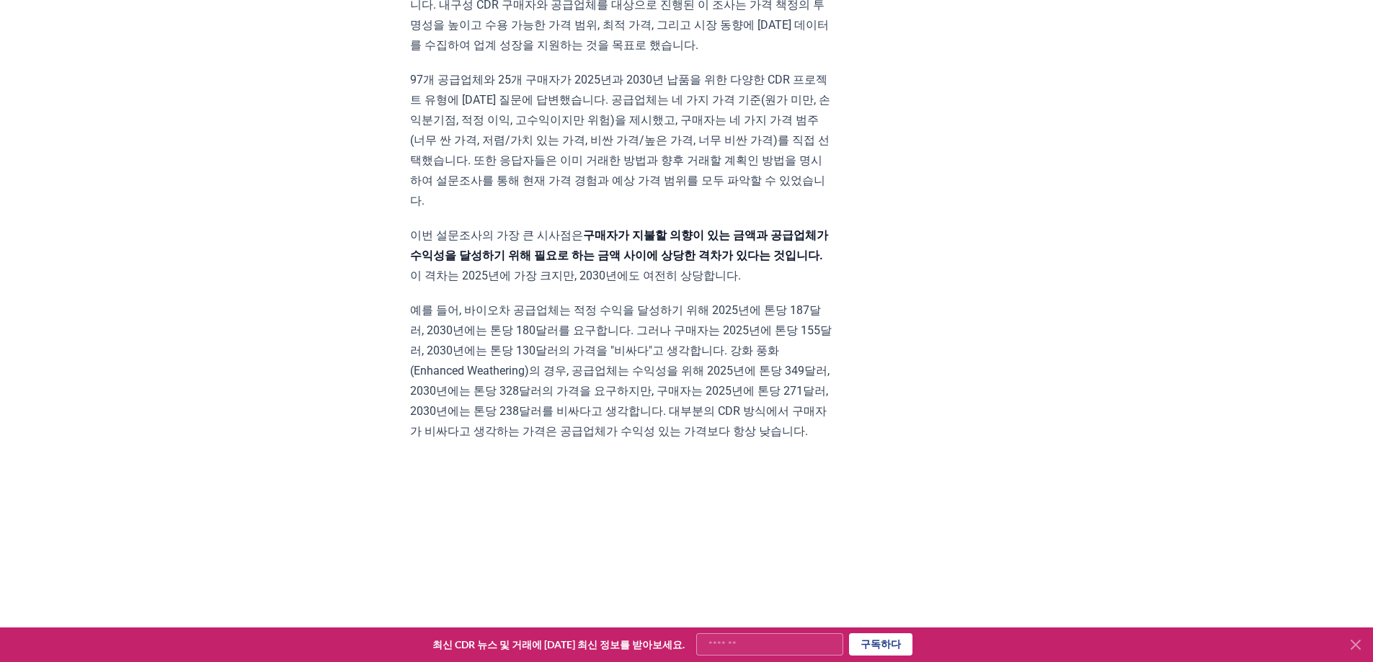
scroll to position [649, 0]
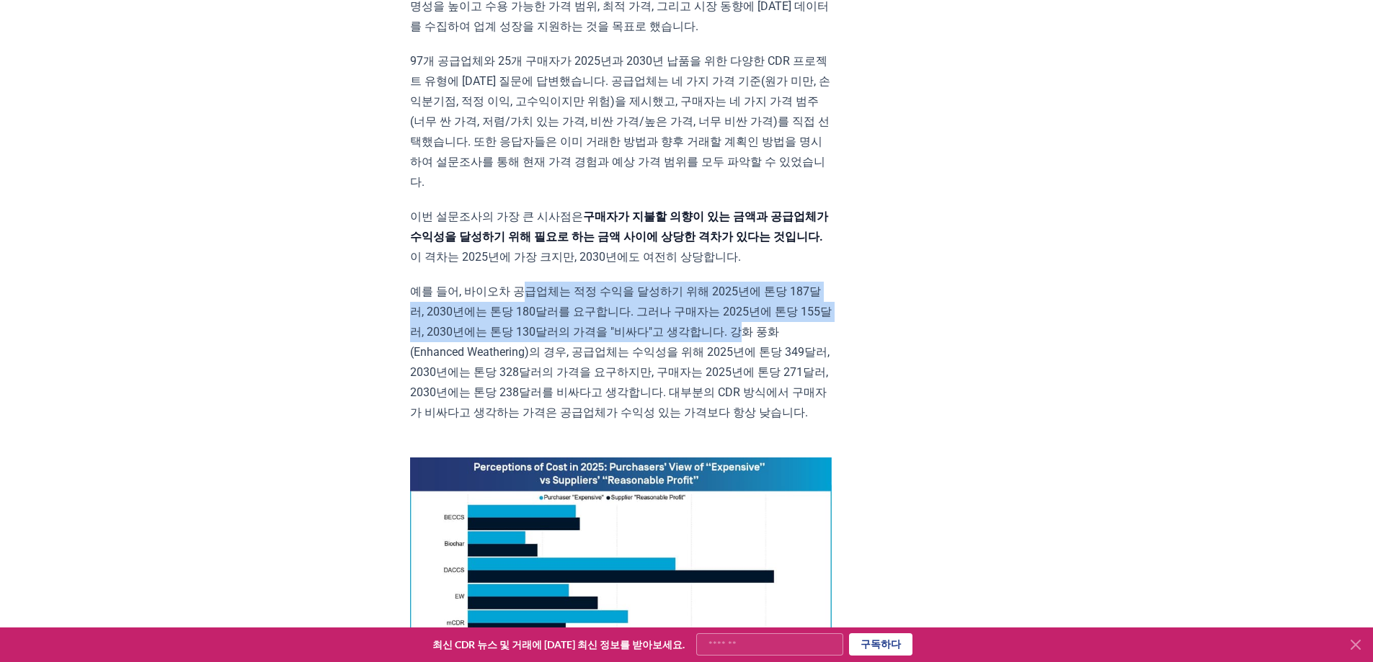
drag, startPoint x: 542, startPoint y: 285, endPoint x: 761, endPoint y: 332, distance: 223.2
click at [761, 332] on p "예를 들어, 바이오차 공급업체는 적정 수익을 달성하기 위해 2025년에 톤당 187달러, 2030년에는 톤당 180달러를 요구합니다. 그러나 …" at bounding box center [621, 352] width 422 height 141
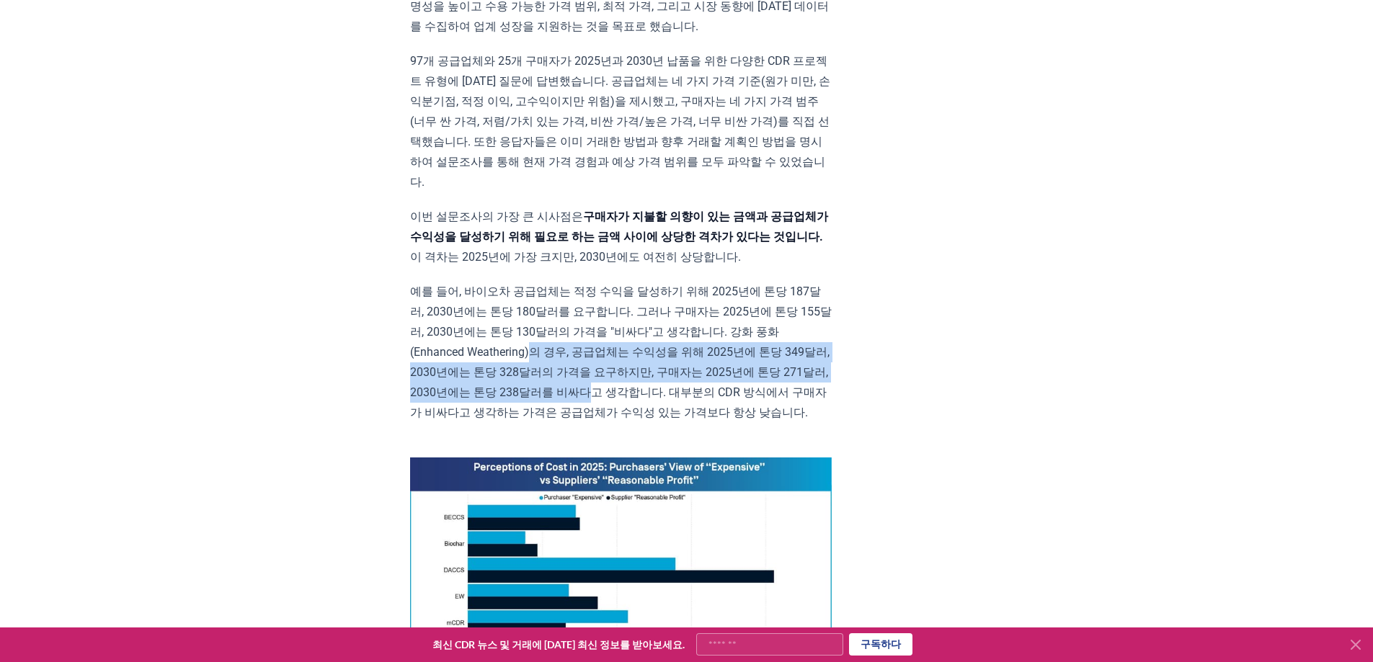
drag, startPoint x: 563, startPoint y: 354, endPoint x: 743, endPoint y: 393, distance: 184.4
click at [647, 381] on font "예를 들어, 바이오차 공급업체는 적정 수익을 달성하기 위해 2025년에 톤당 187달러, 2030년에는 톤당 180달러를 요구합니다. 그러나 …" at bounding box center [621, 352] width 422 height 135
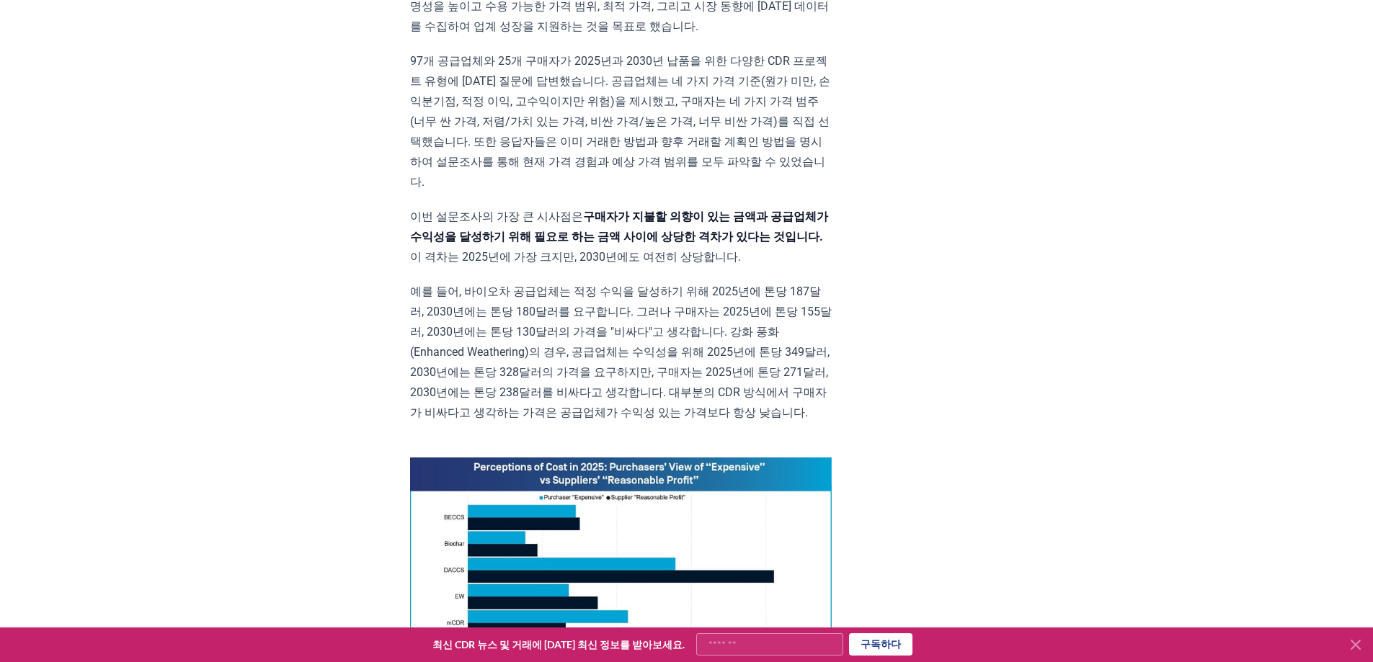
click at [815, 405] on font "예를 들어, 바이오차 공급업체는 적정 수익을 달성하기 위해 2025년에 톤당 187달러, 2030년에는 톤당 180달러를 요구합니다. 그러나 …" at bounding box center [621, 352] width 422 height 135
click at [682, 358] on font "예를 들어, 바이오차 공급업체는 적정 수익을 달성하기 위해 2025년에 톤당 187달러, 2030년에는 톤당 180달러를 요구합니다. 그러나 …" at bounding box center [621, 352] width 422 height 135
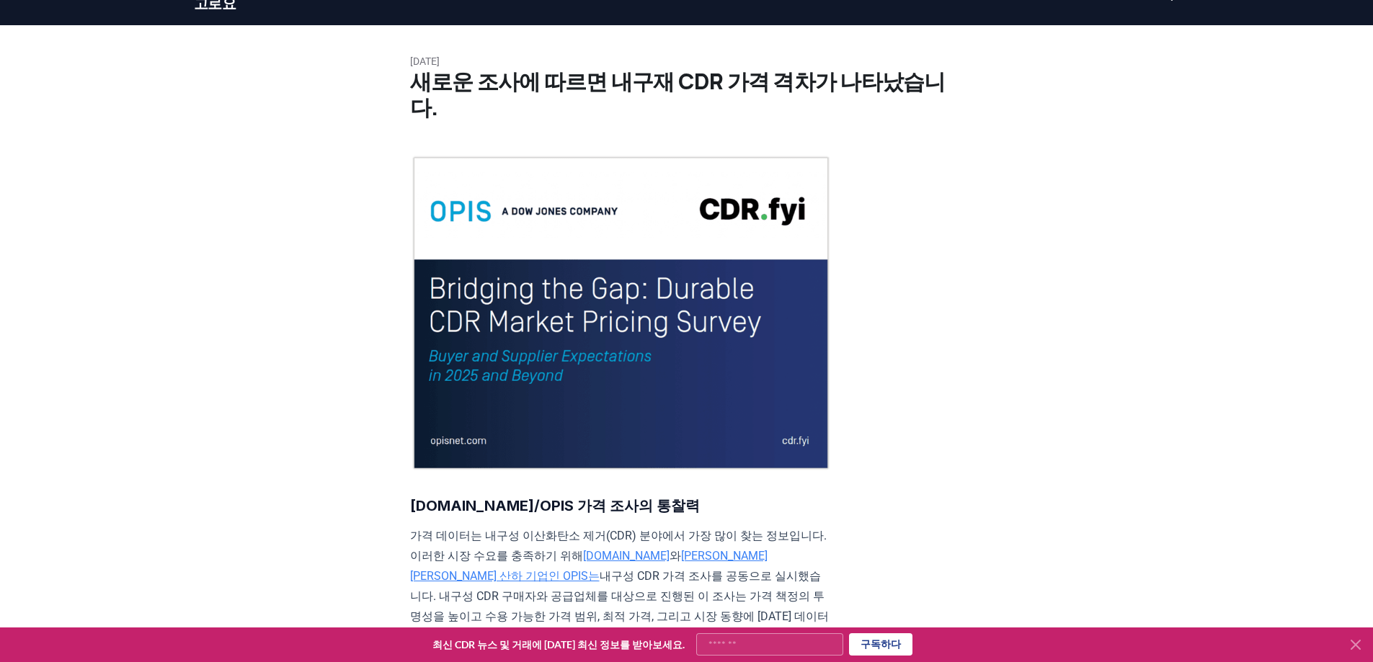
scroll to position [0, 0]
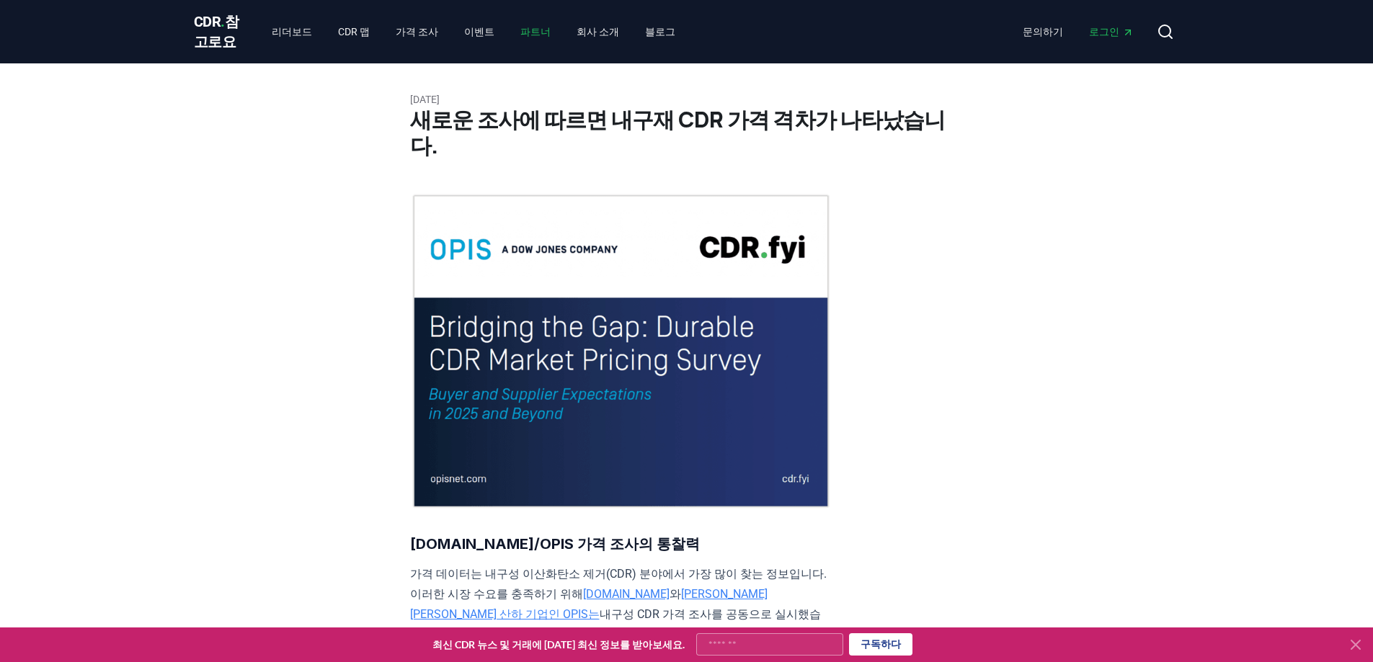
click at [541, 37] on font "파트너" at bounding box center [535, 32] width 30 height 12
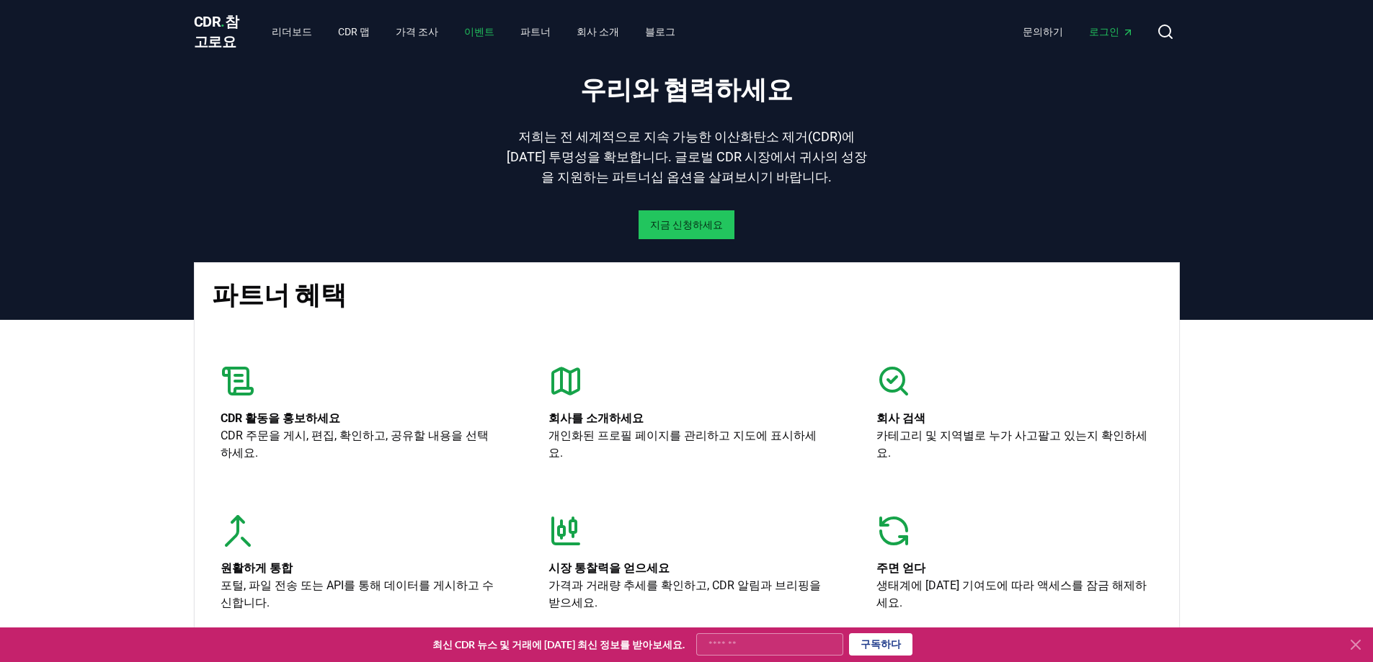
click at [477, 37] on font "이벤트" at bounding box center [479, 32] width 30 height 12
